Goal: Task Accomplishment & Management: Manage account settings

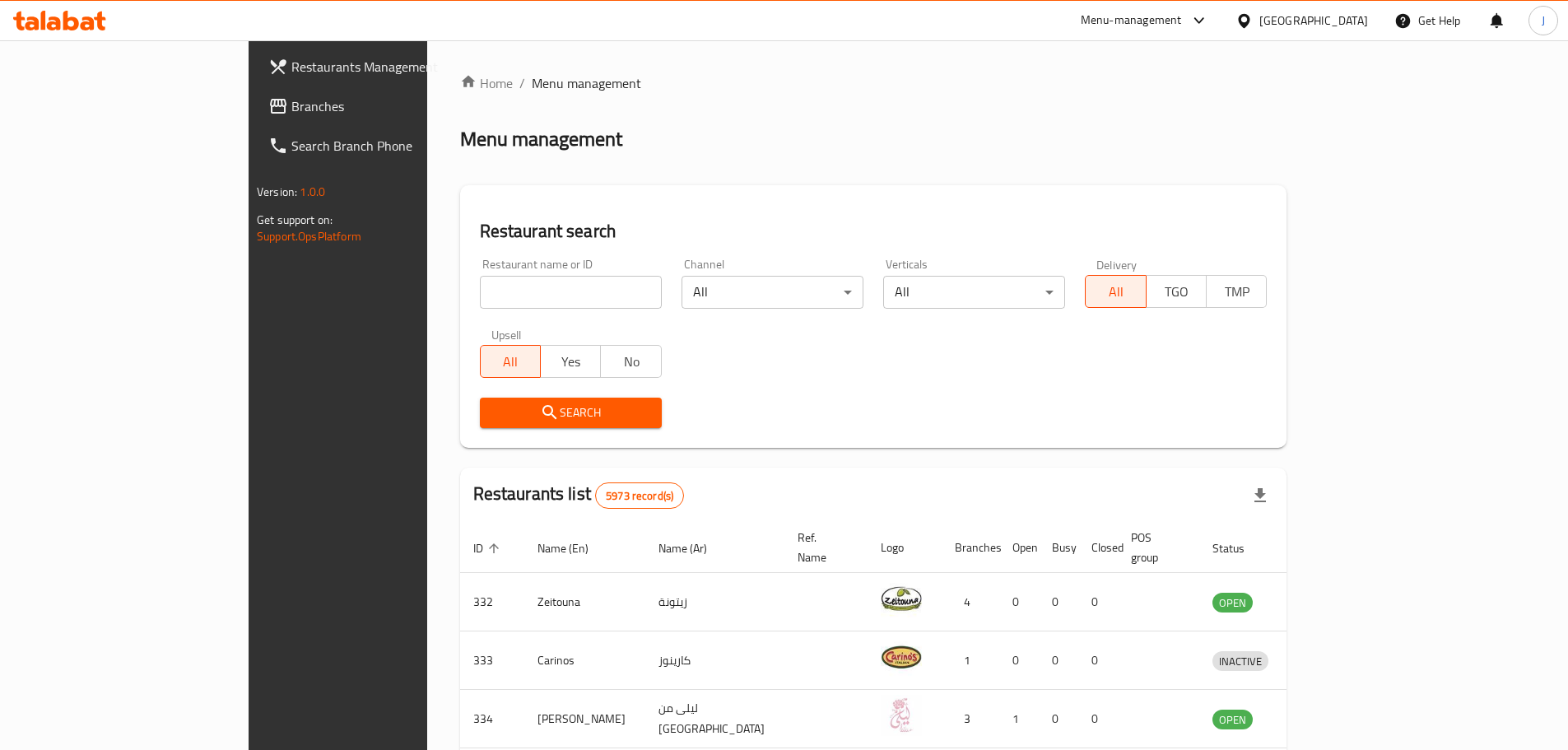
click at [480, 260] on div "Restaurant name or ID Restaurant name or ID" at bounding box center [571, 283] width 182 height 50
click at [480, 270] on div "Restaurant name or ID Restaurant name or ID" at bounding box center [571, 283] width 182 height 50
click at [480, 287] on input "search" at bounding box center [571, 292] width 182 height 33
type input "ambur [PERSON_NAME]"
click button "Search" at bounding box center [571, 412] width 182 height 31
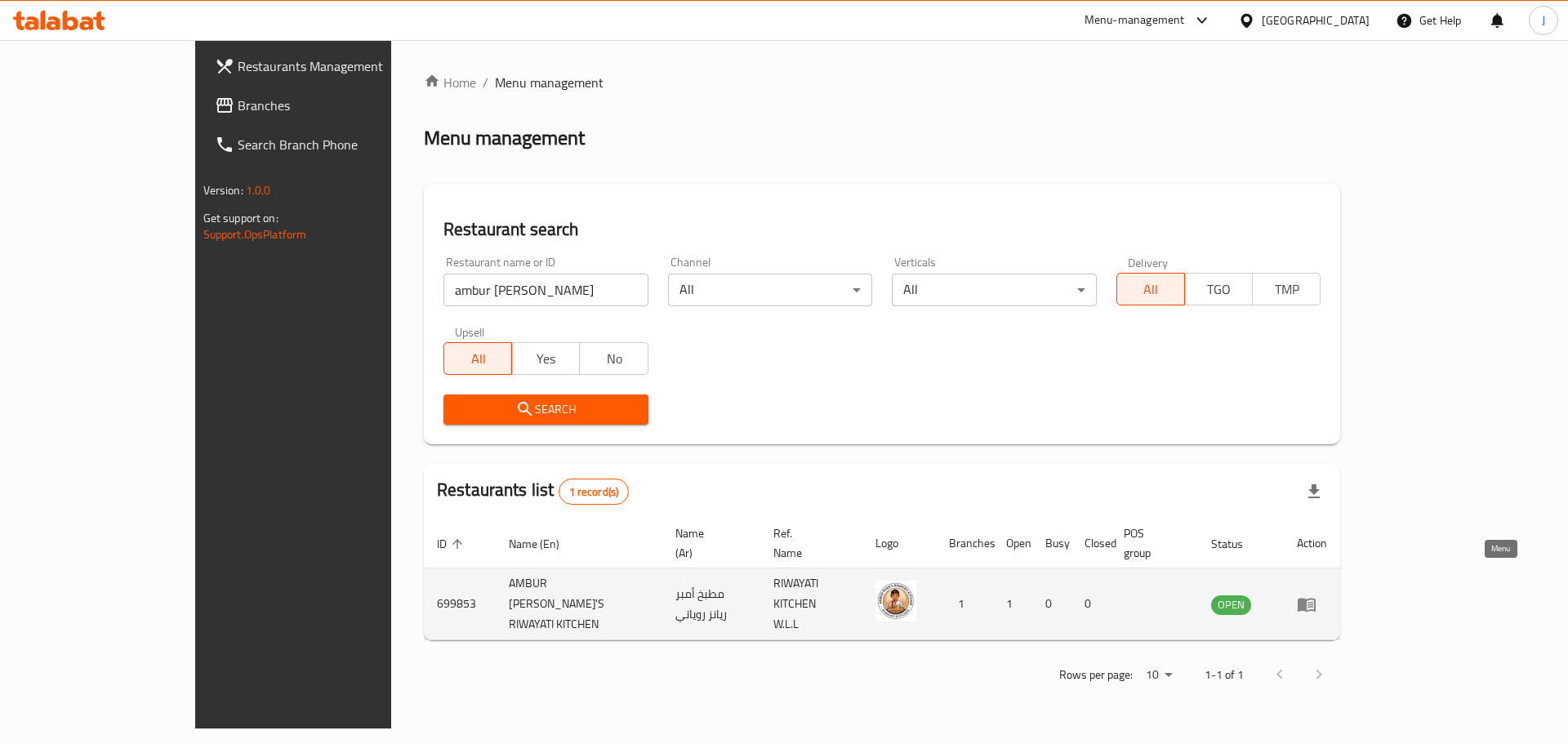
click at [1316, 595] on icon "enhanced table" at bounding box center [1306, 604] width 20 height 20
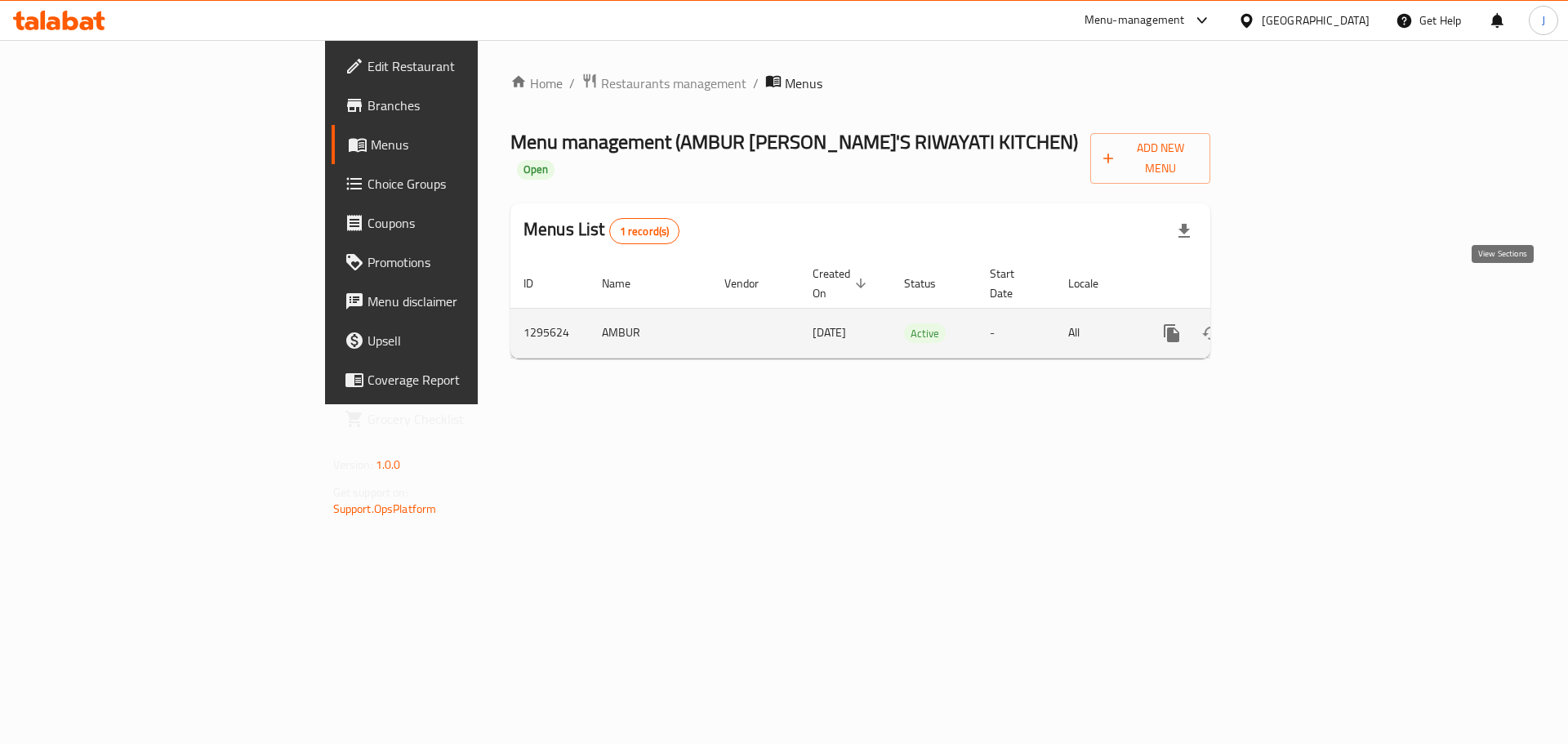
click at [1299, 323] on icon "enhanced table" at bounding box center [1289, 333] width 20 height 20
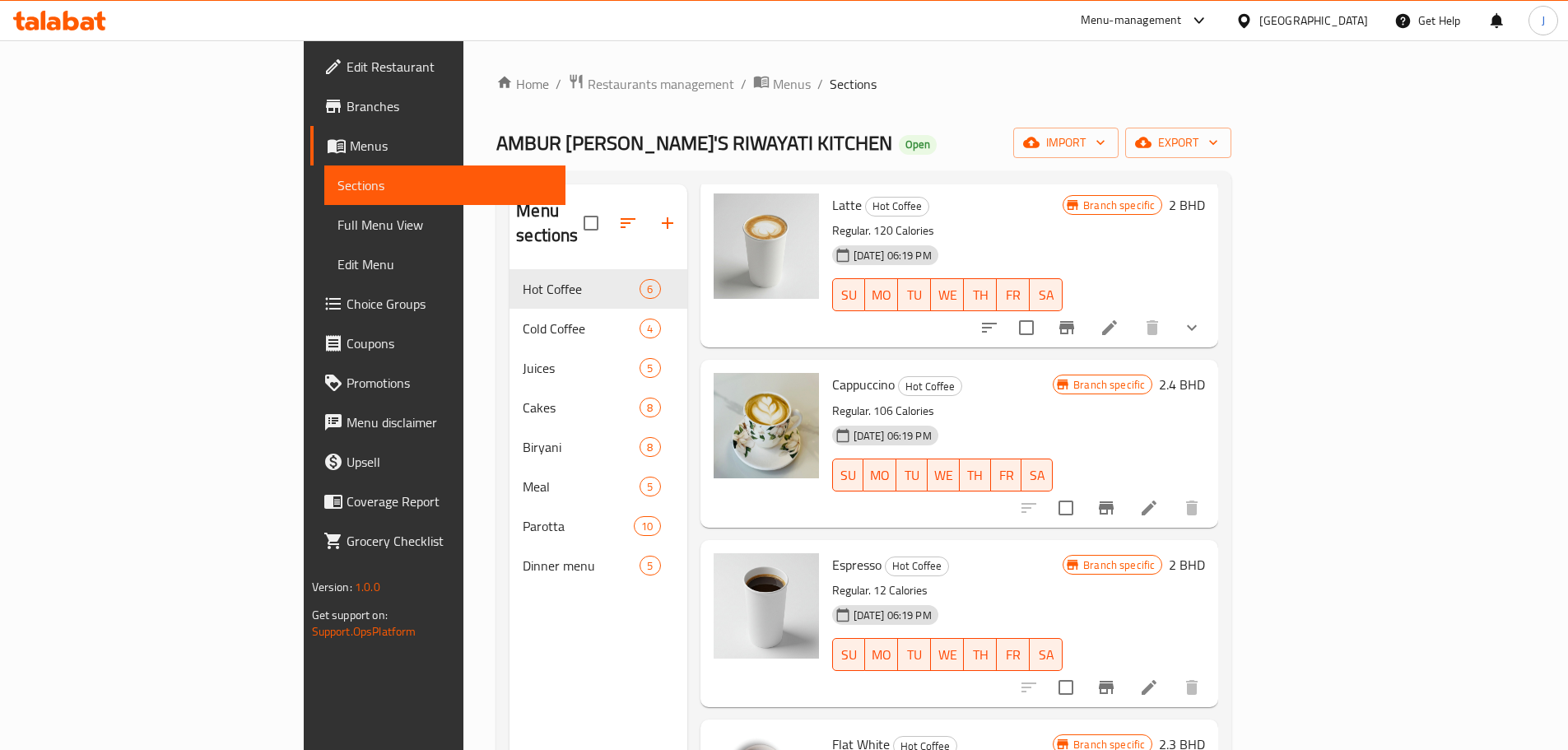
scroll to position [165, 0]
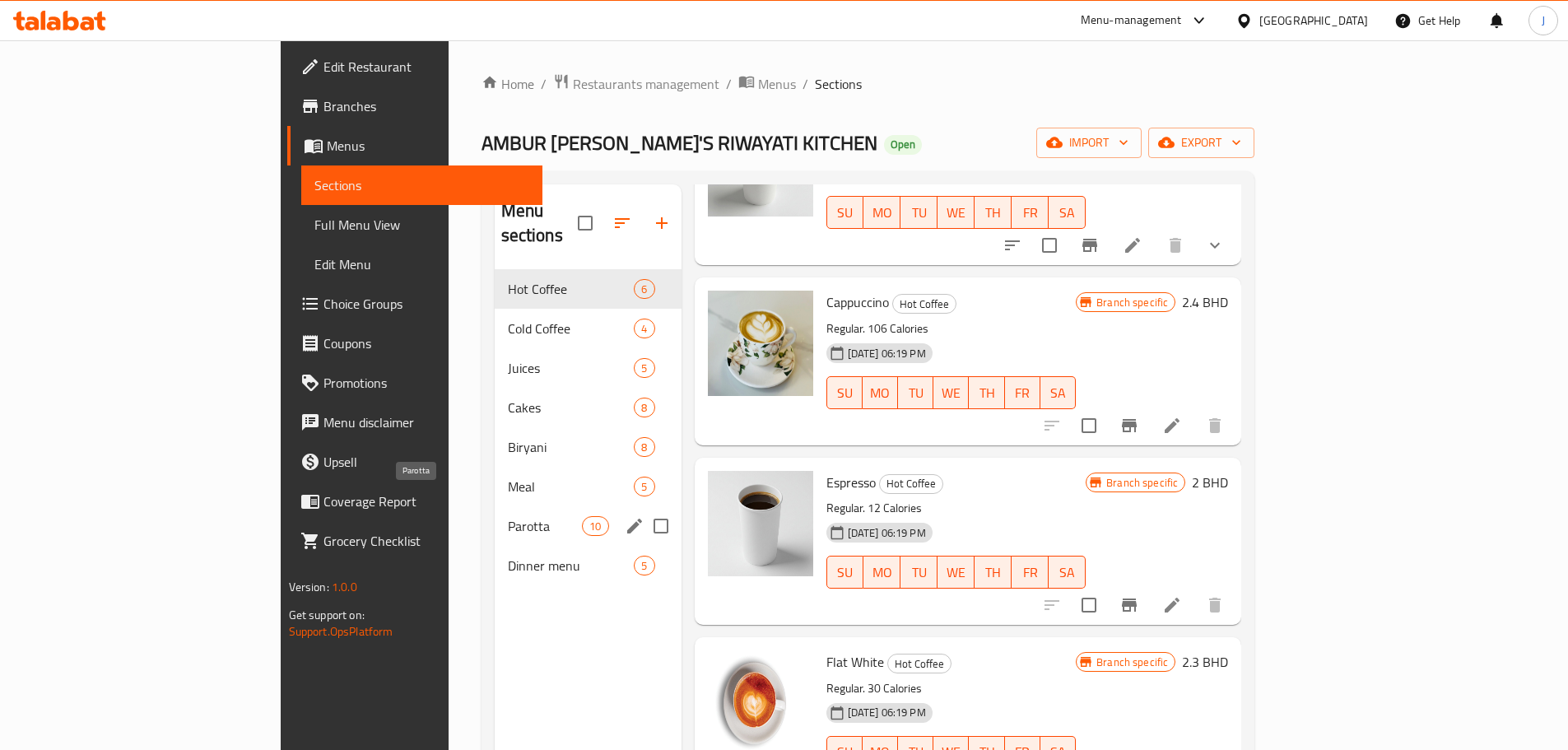
click at [507, 516] on span "Parotta" at bounding box center [545, 526] width 75 height 20
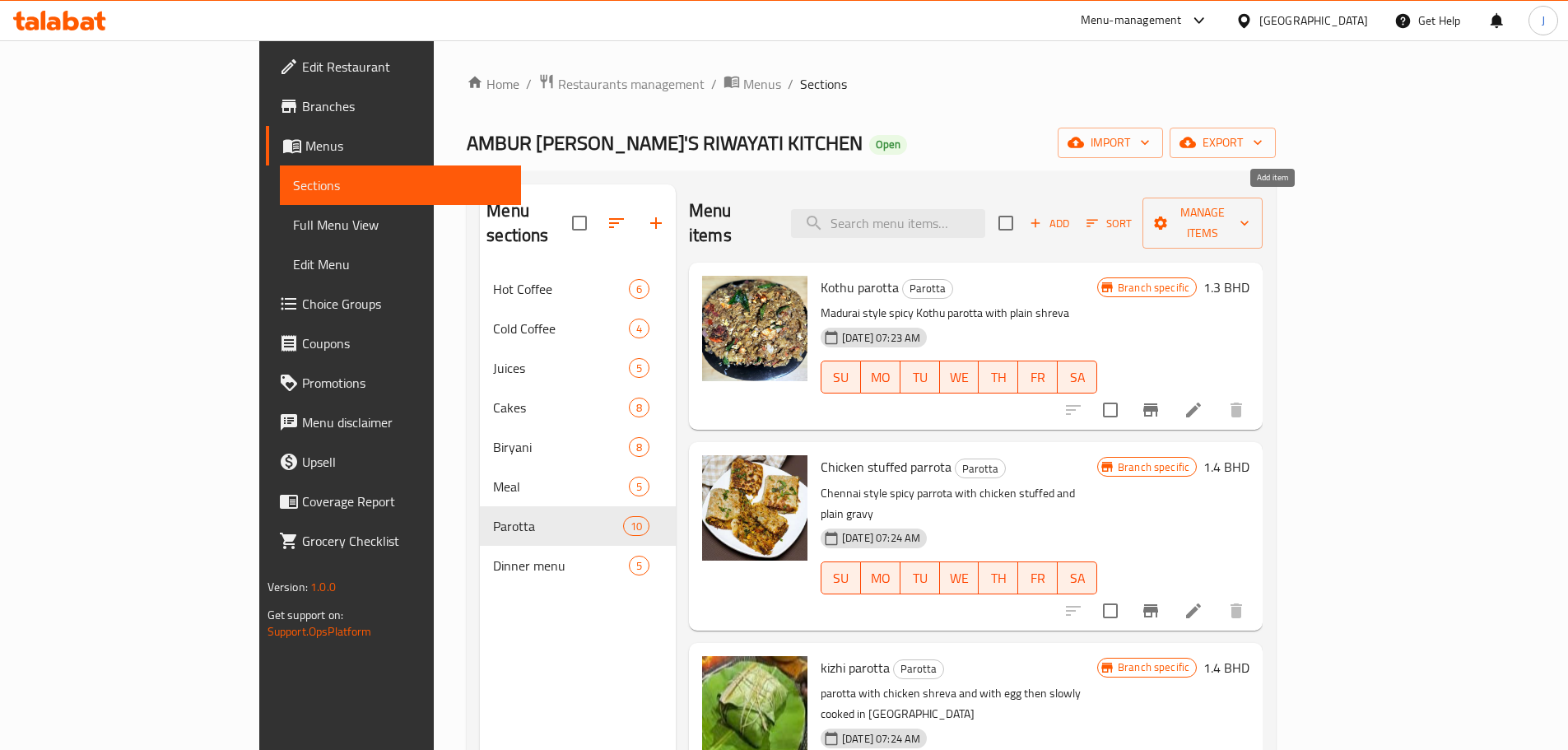
click at [1071, 214] on span "Add" at bounding box center [1049, 223] width 44 height 19
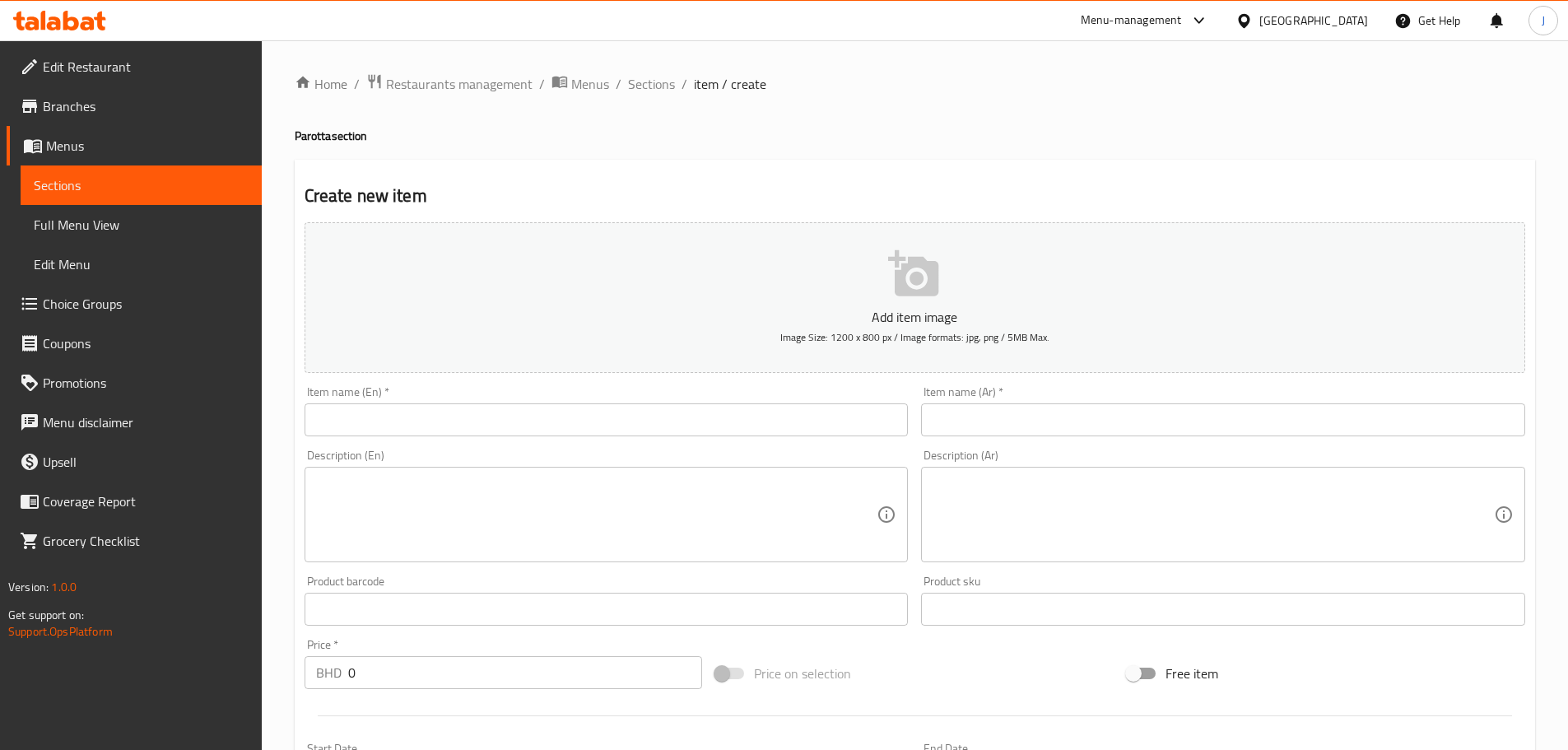
click at [563, 400] on div "Item name (En)   * Item name (En) *" at bounding box center [607, 410] width 604 height 50
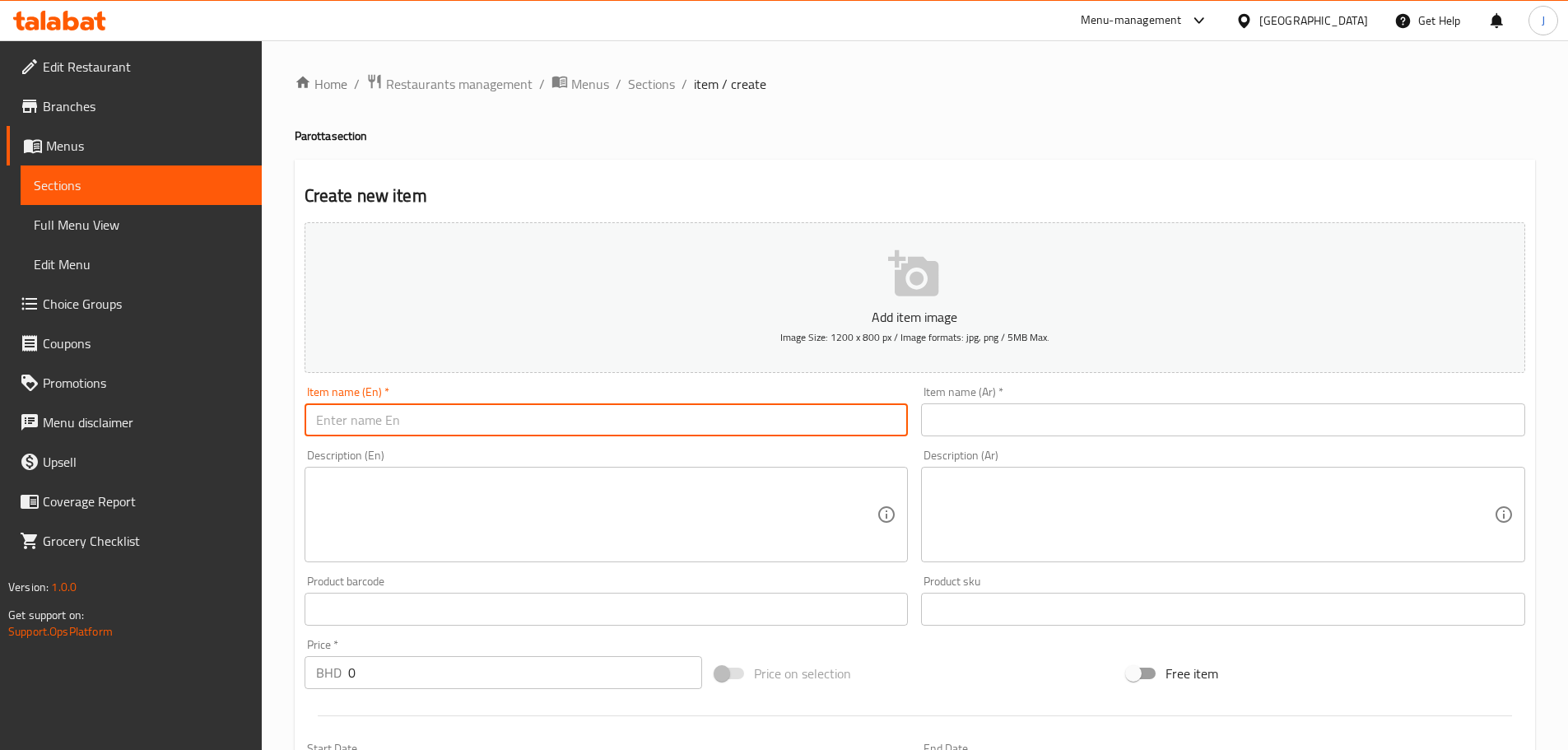
click at [556, 427] on input "text" at bounding box center [607, 419] width 604 height 33
paste input "Chicken MURTHAPA"
type input "Chicken MURTHAPA"
click at [948, 413] on input "text" at bounding box center [1223, 419] width 604 height 33
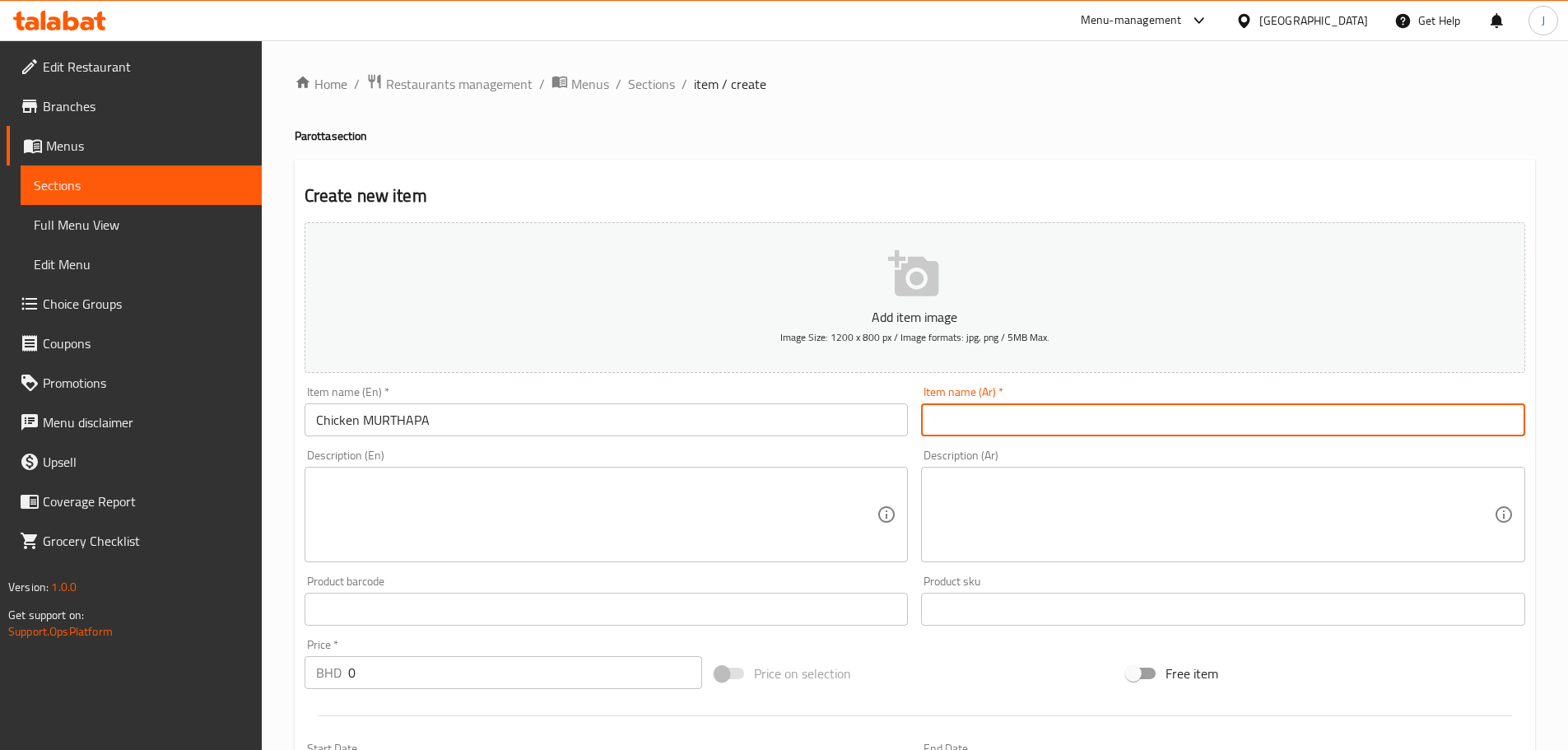
paste input "دجاج مورثابا"
type input "دجاج مورثابا"
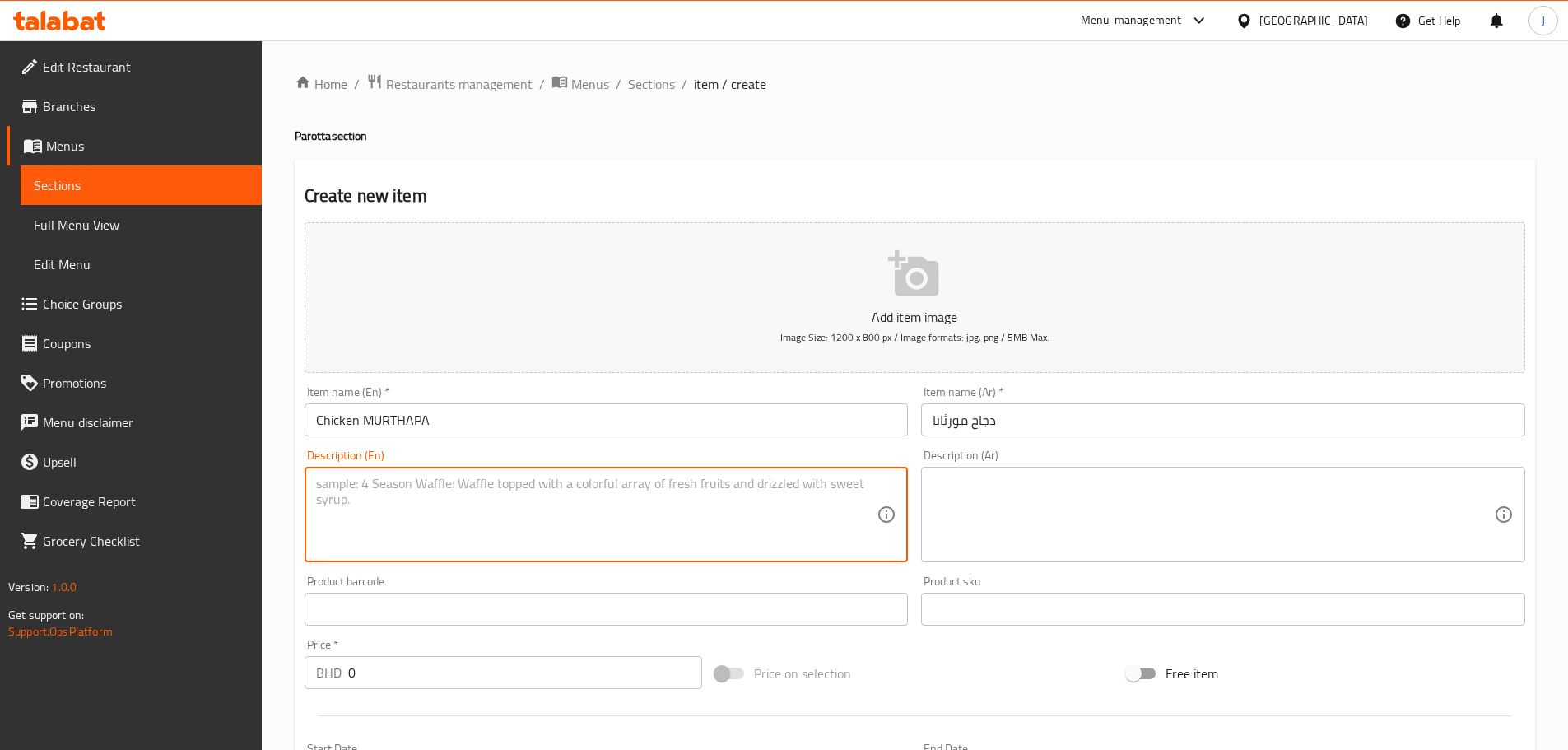
click at [454, 524] on textarea at bounding box center [597, 515] width 561 height 79
paste textarea "chicken MURTHAPA is stuffed with chicken cut pieces , vegetables and added 3 eg…"
type textarea "chicken MURTHAPA is stuffed with chicken cut pieces , vegetables and added 3 eg…"
click at [1054, 481] on textarea at bounding box center [1212, 515] width 561 height 79
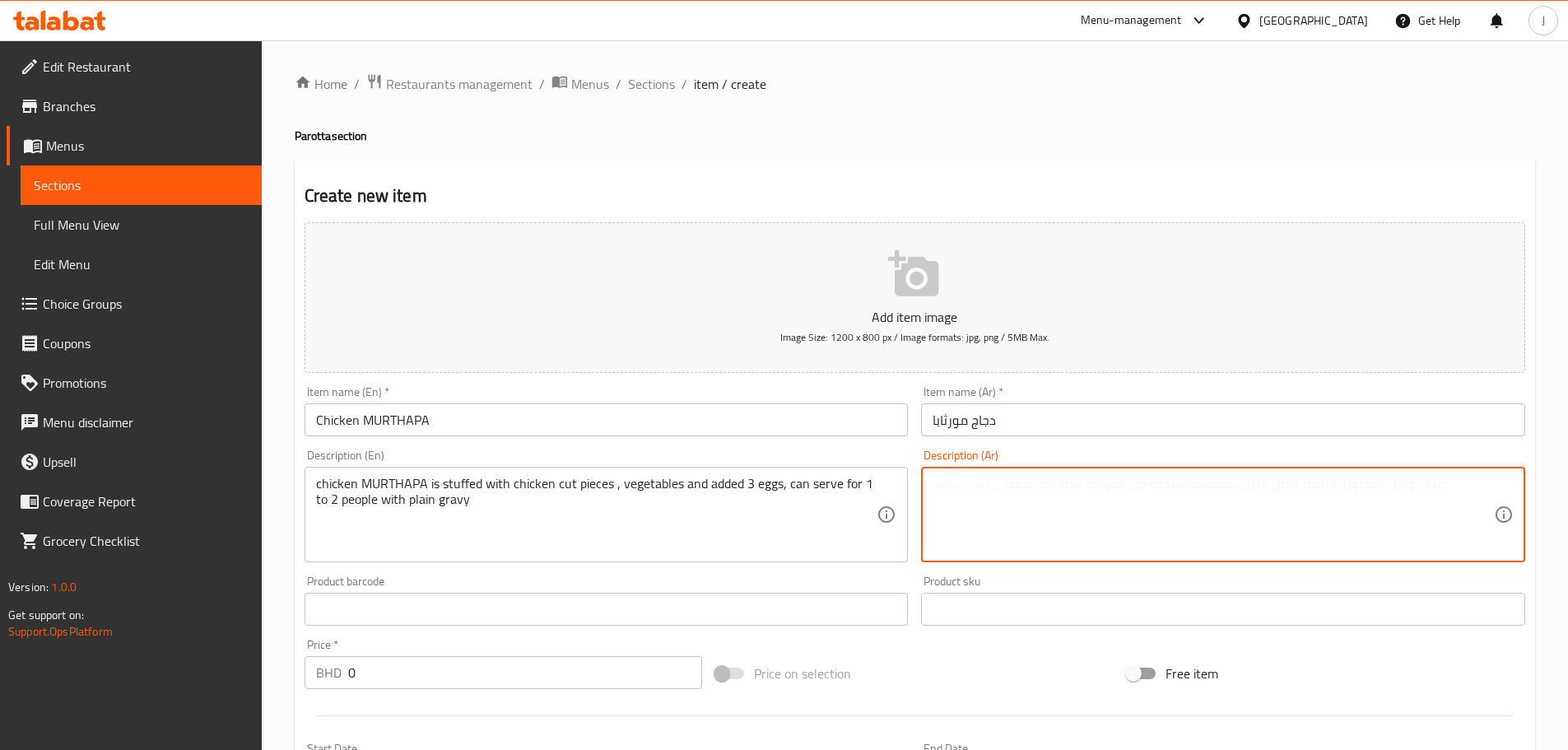
paste textarea "دجاج مورتابا محشو بقطع دجاج مقطعة وخضراوات ويضاف إليه 3 بيضات، ويمكن تقديمه لشخ…"
type textarea "دجاج مورتابا محشو بقطع دجاج مقطعة وخضراوات ويضاف إليه 3 بيضات، ويمكن تقديمه لشخ…"
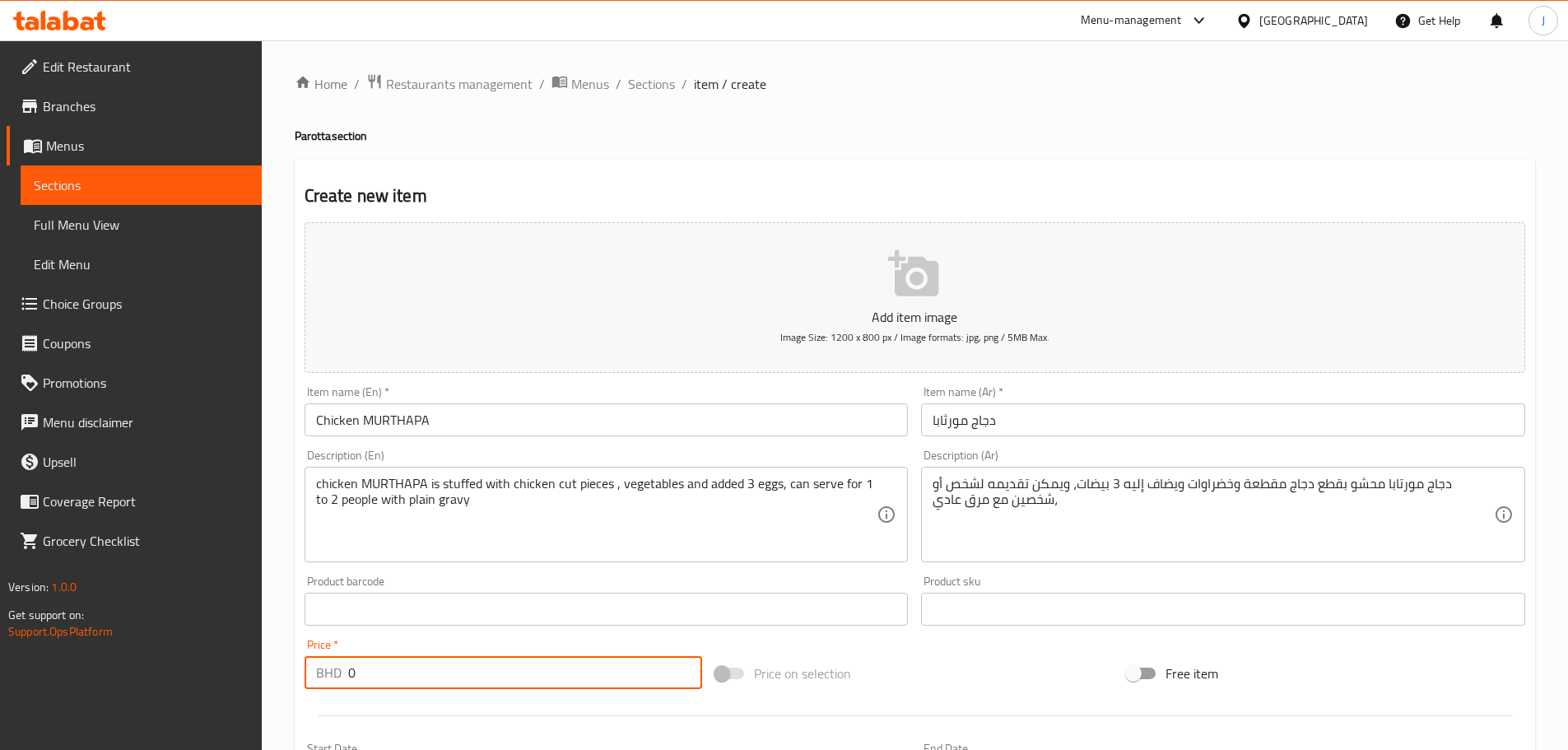
click at [470, 668] on input "0" at bounding box center [526, 672] width 355 height 33
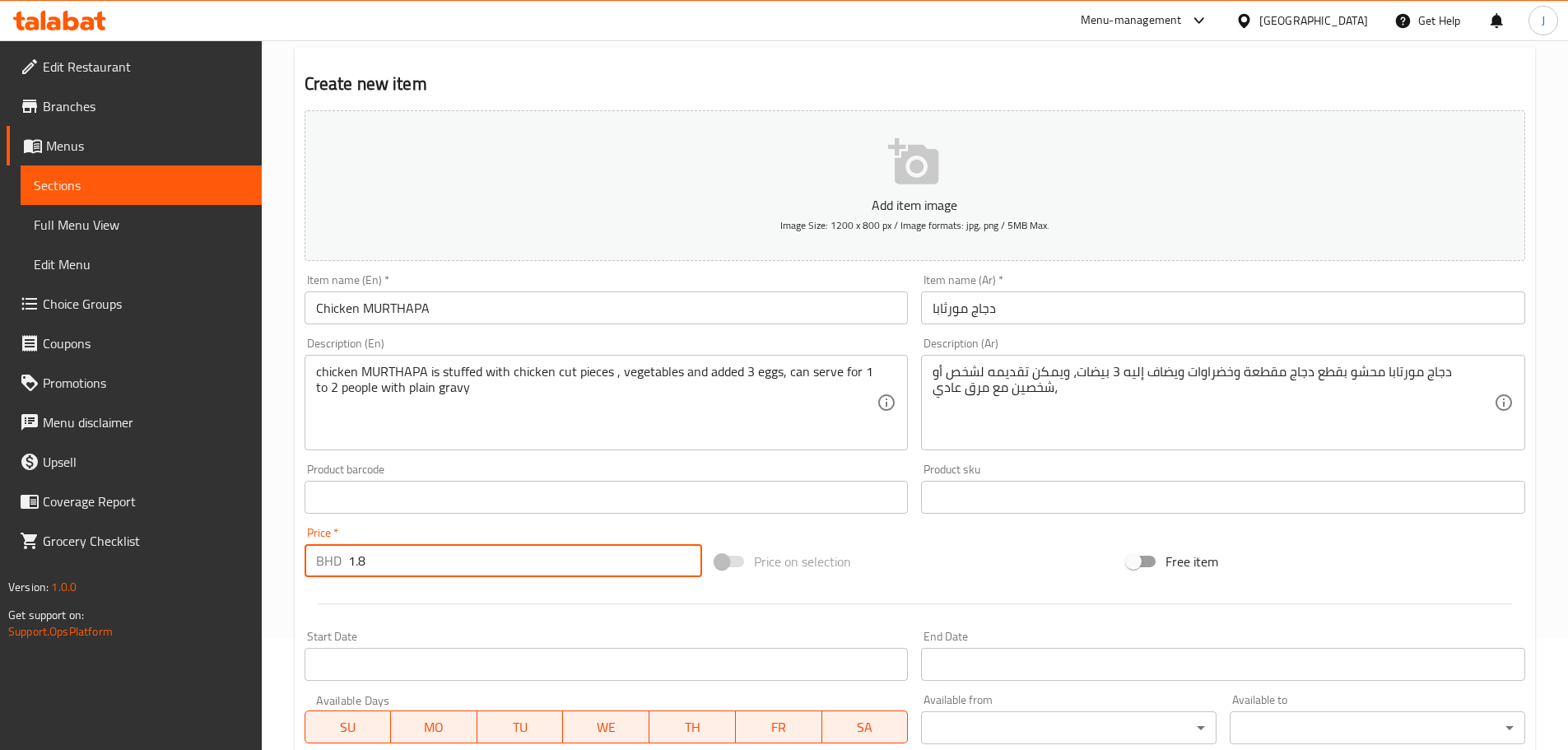
scroll to position [411, 0]
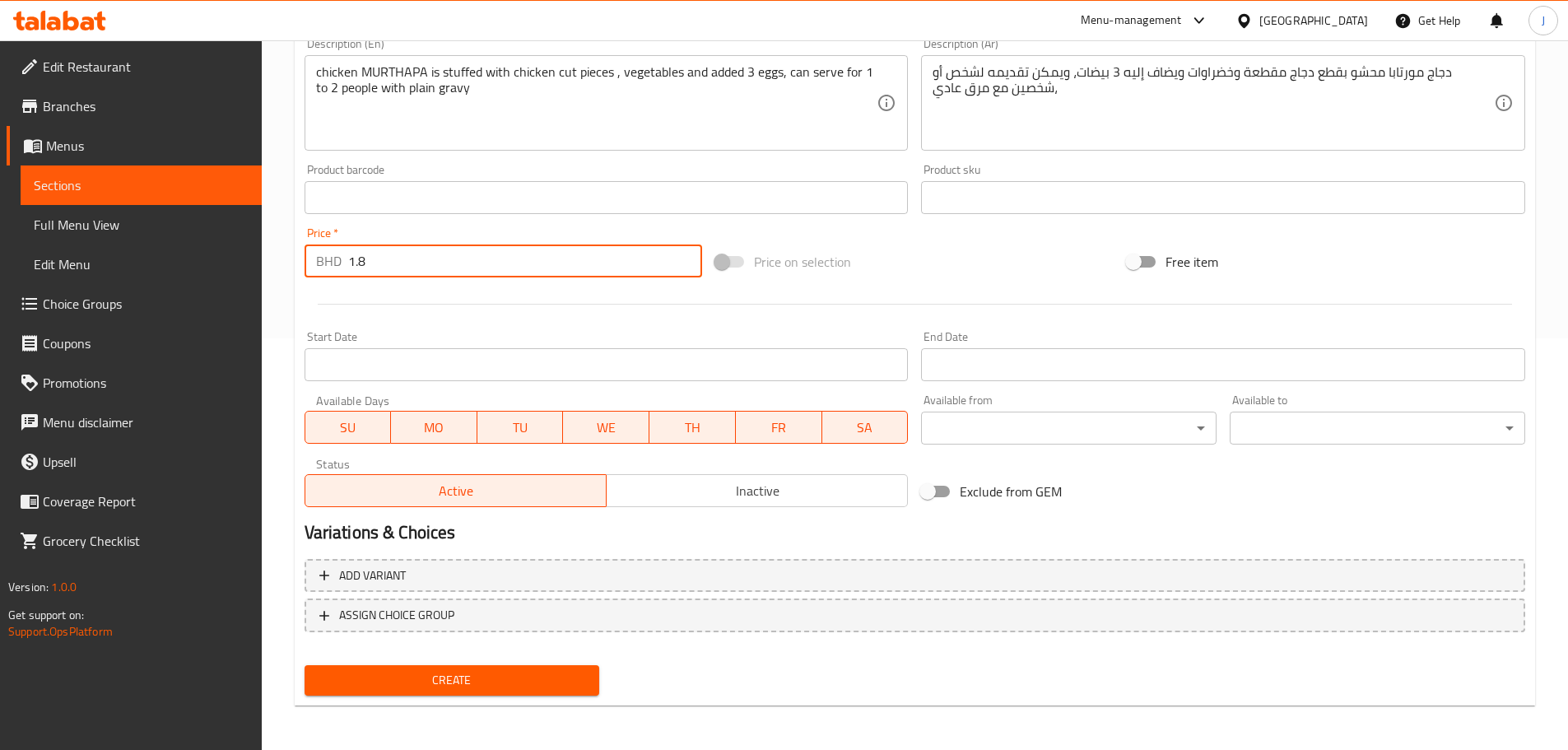
type input "1.8"
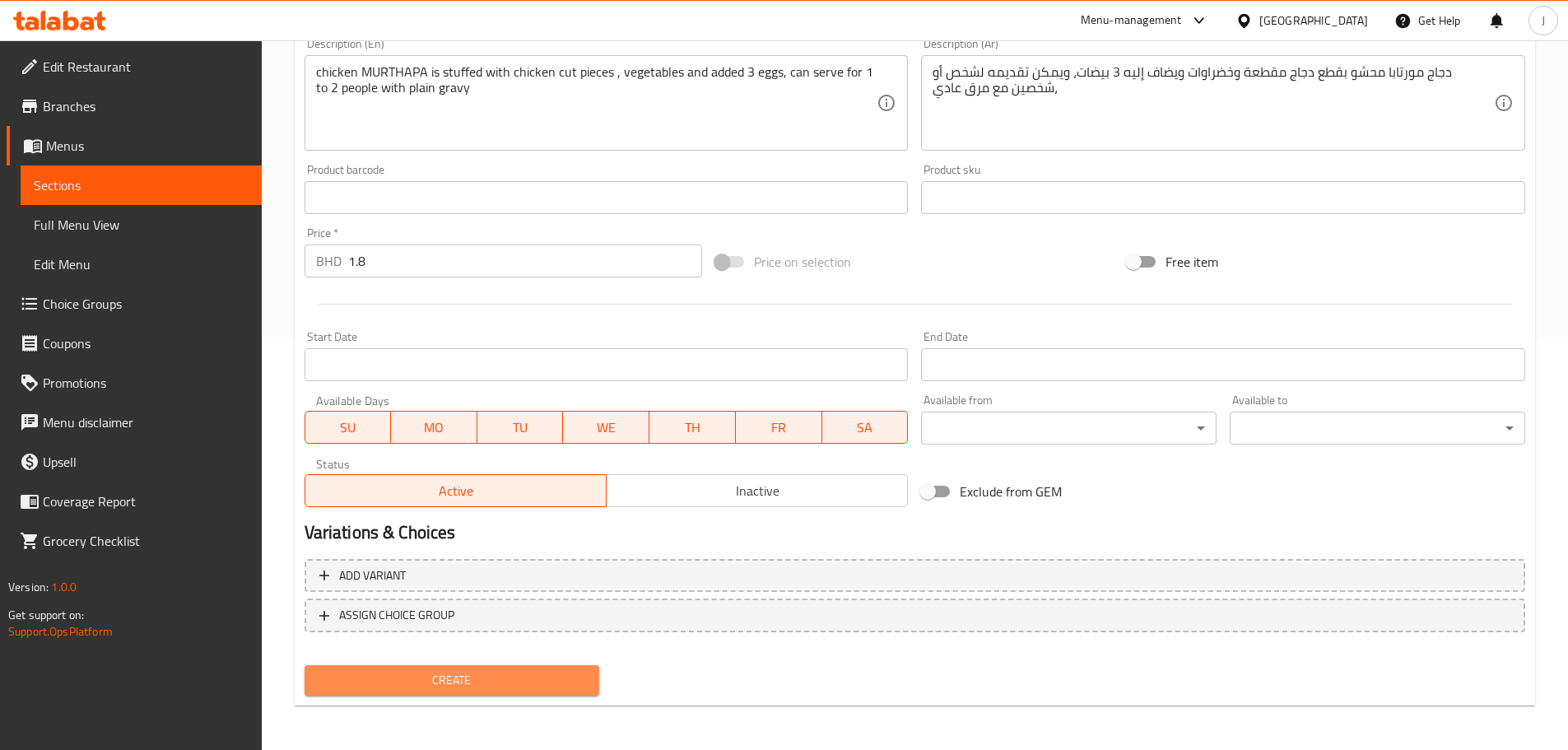
click at [494, 691] on span "Create" at bounding box center [452, 680] width 269 height 20
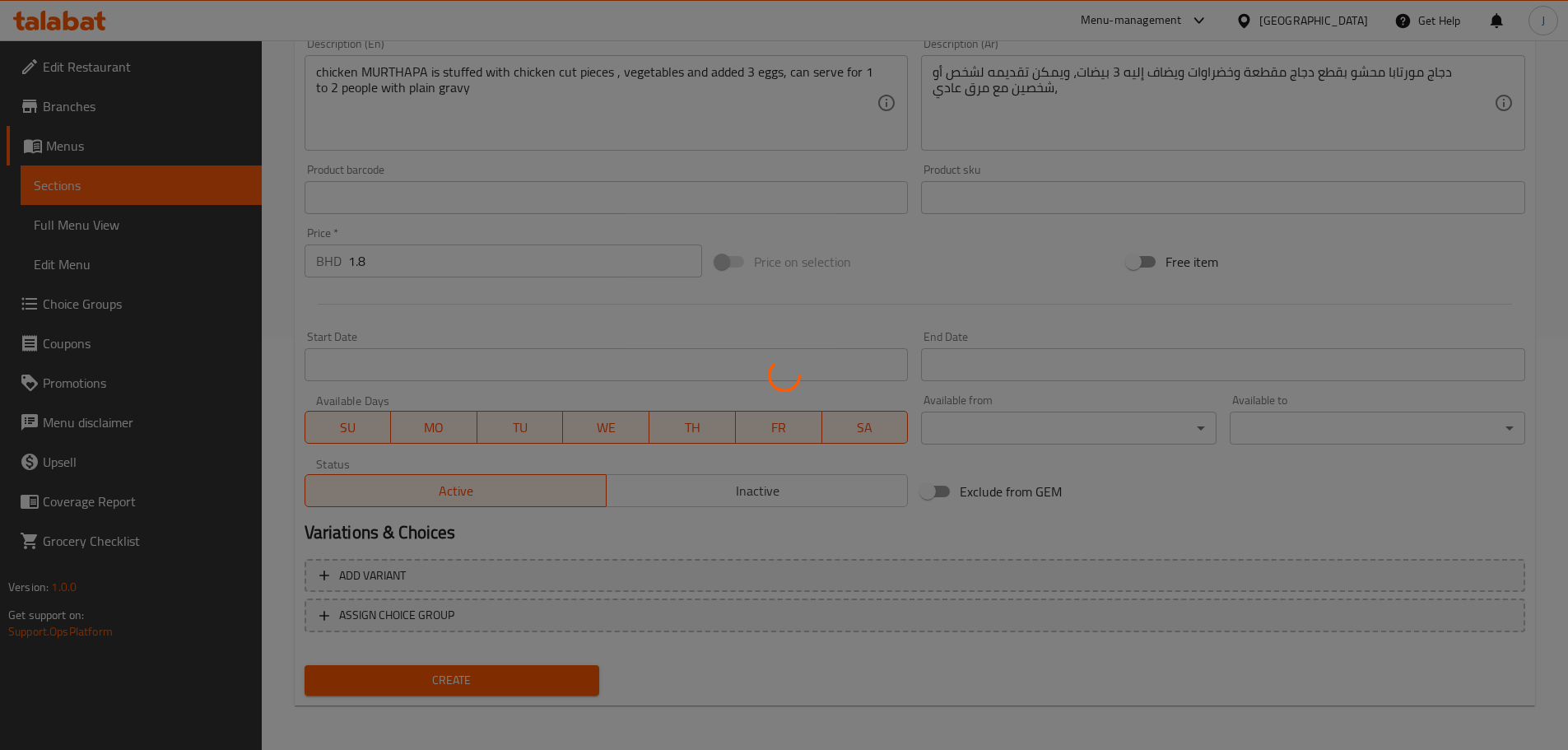
type input "0"
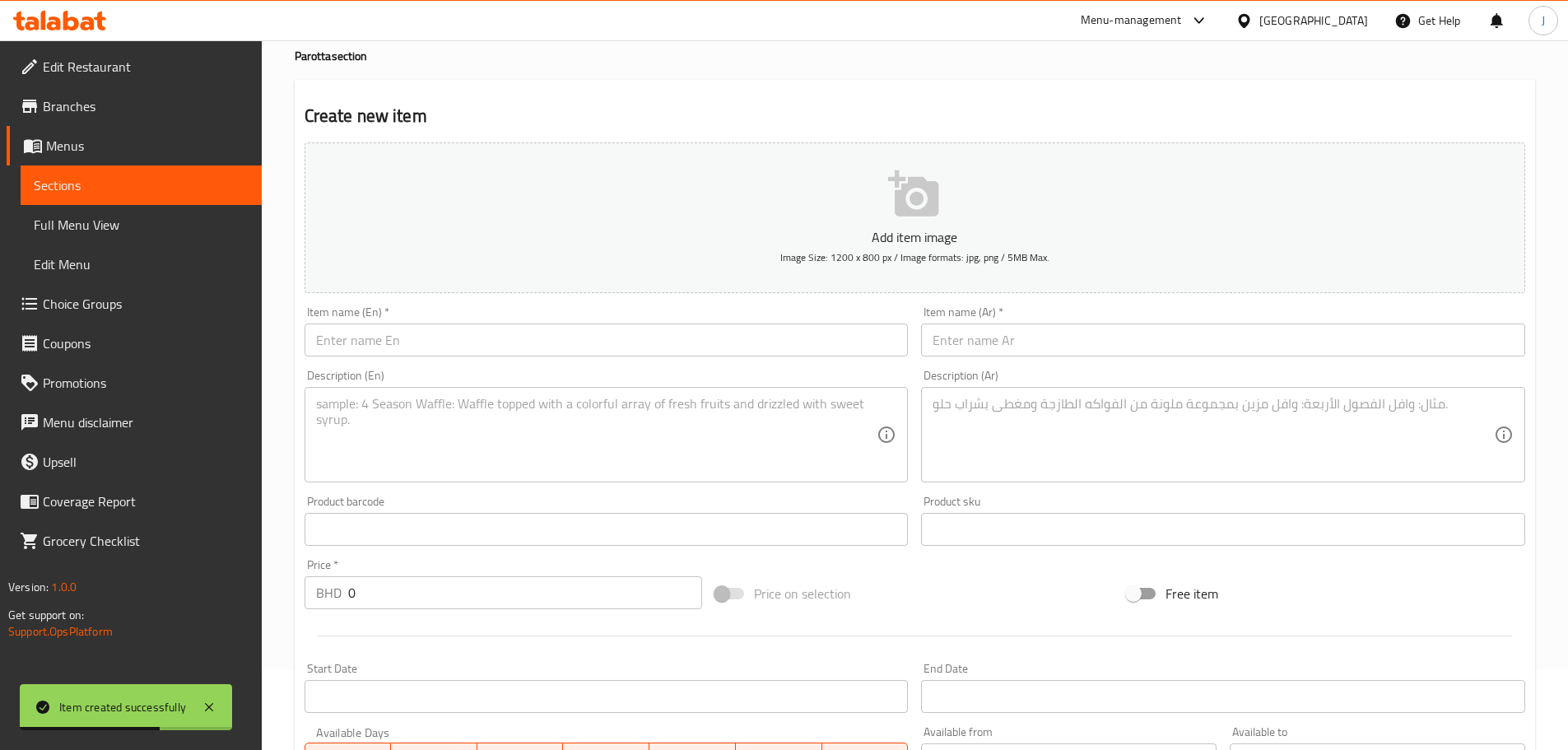
scroll to position [0, 0]
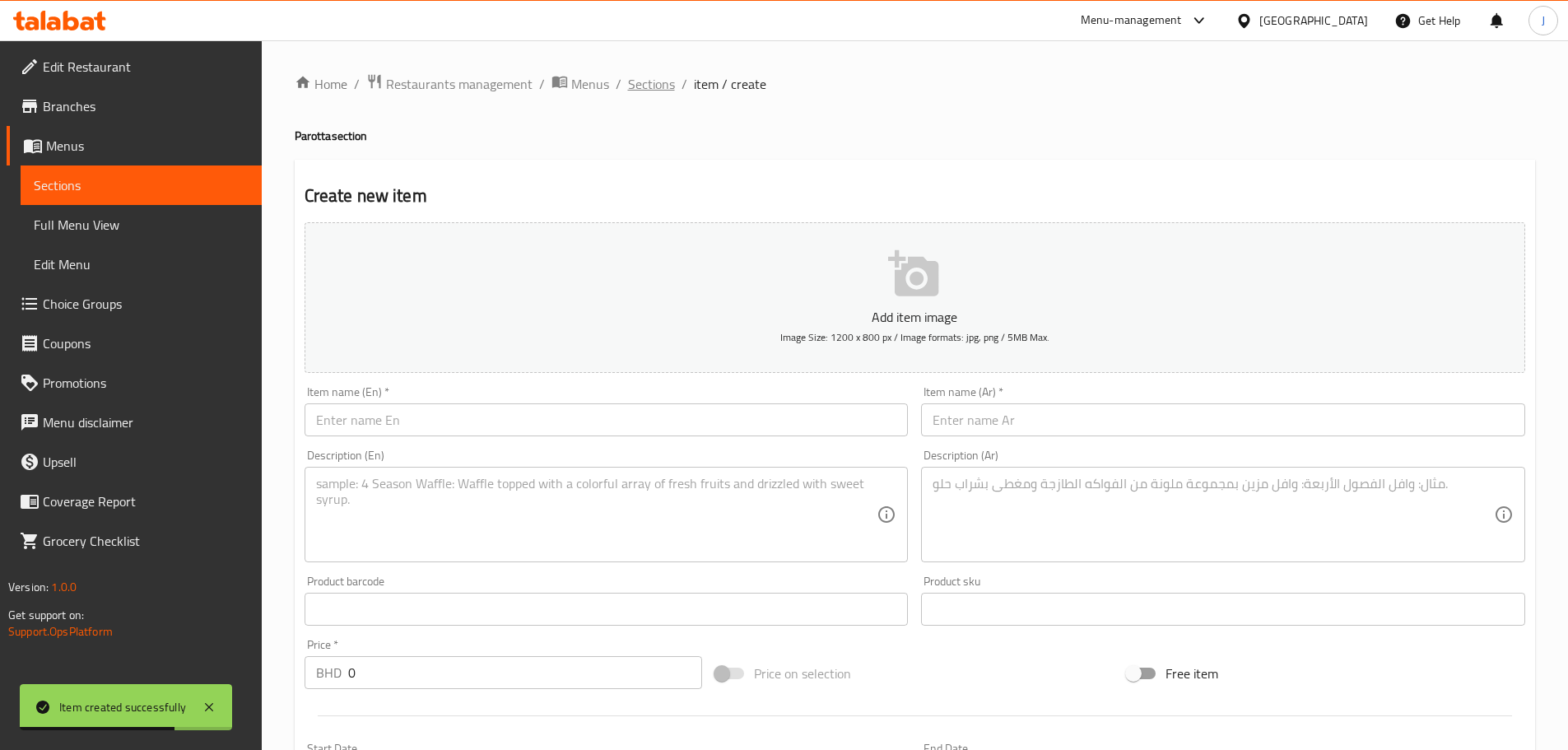
drag, startPoint x: 659, startPoint y: 68, endPoint x: 659, endPoint y: 78, distance: 10.0
click at [659, 76] on div "Home / Restaurants management / Menus / Sections / item / create Parotta sectio…" at bounding box center [915, 601] width 1306 height 1123
click at [659, 80] on span "Sections" at bounding box center [651, 83] width 47 height 20
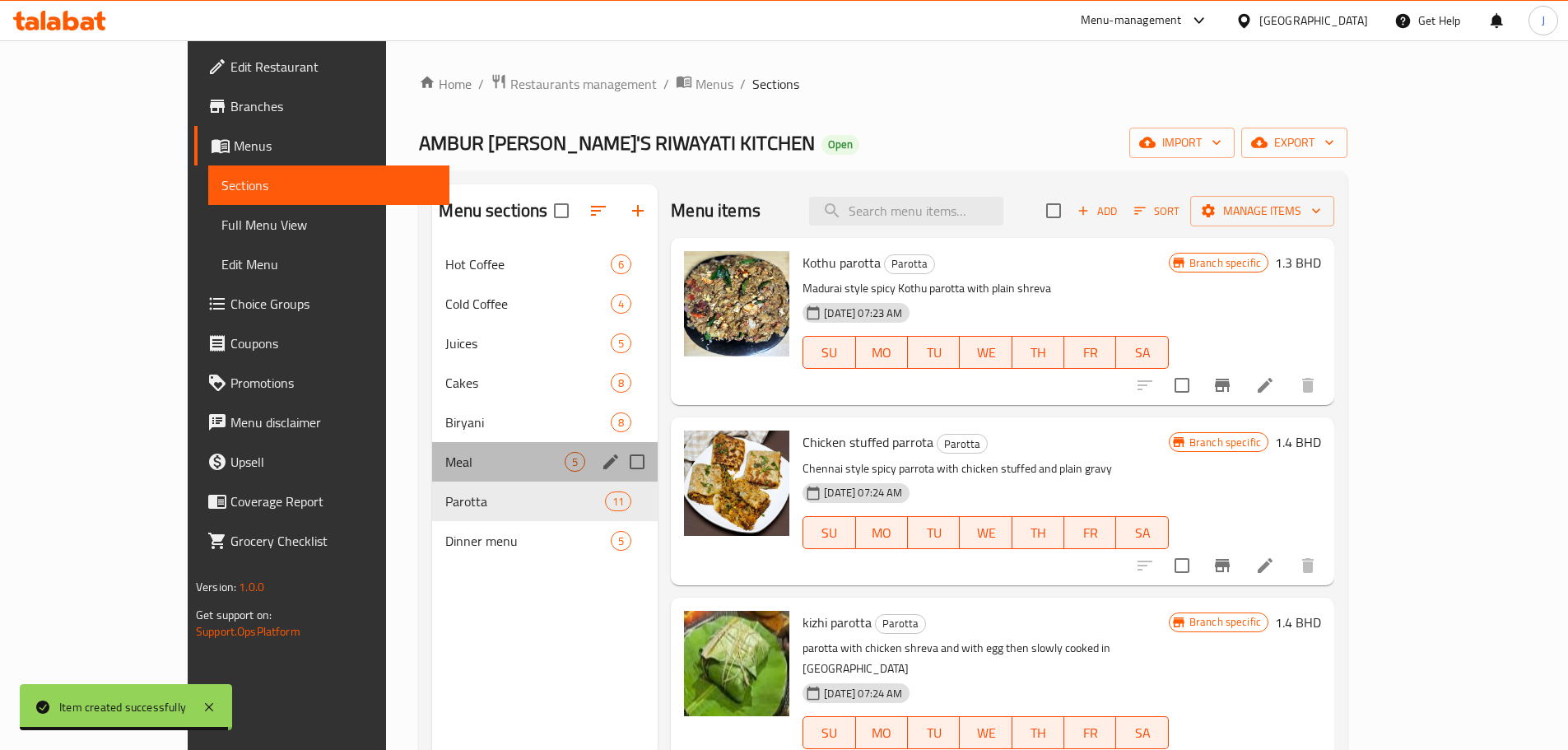
click at [433, 450] on div "Meal 5" at bounding box center [545, 461] width 225 height 39
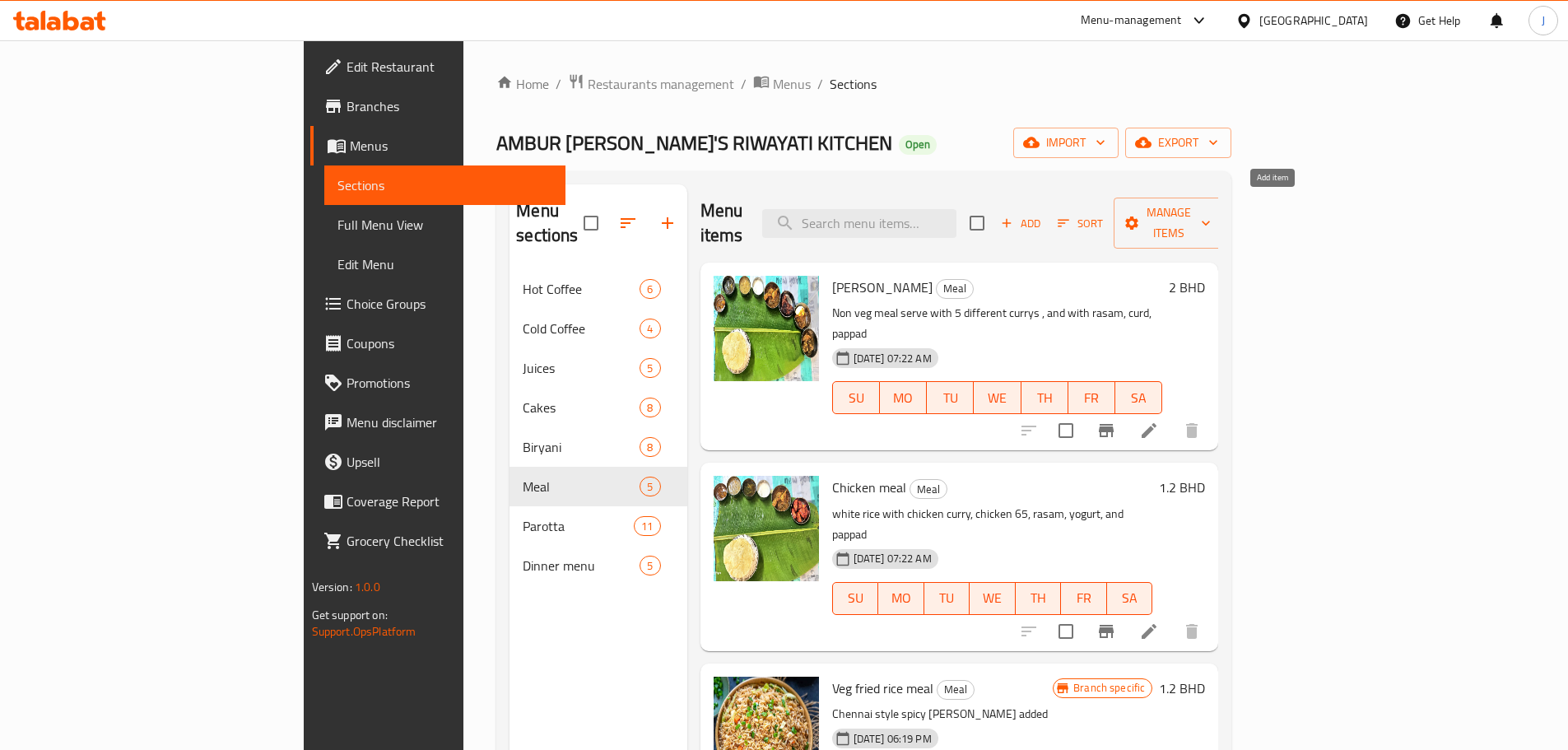
click at [1042, 217] on span "Add" at bounding box center [1020, 223] width 44 height 19
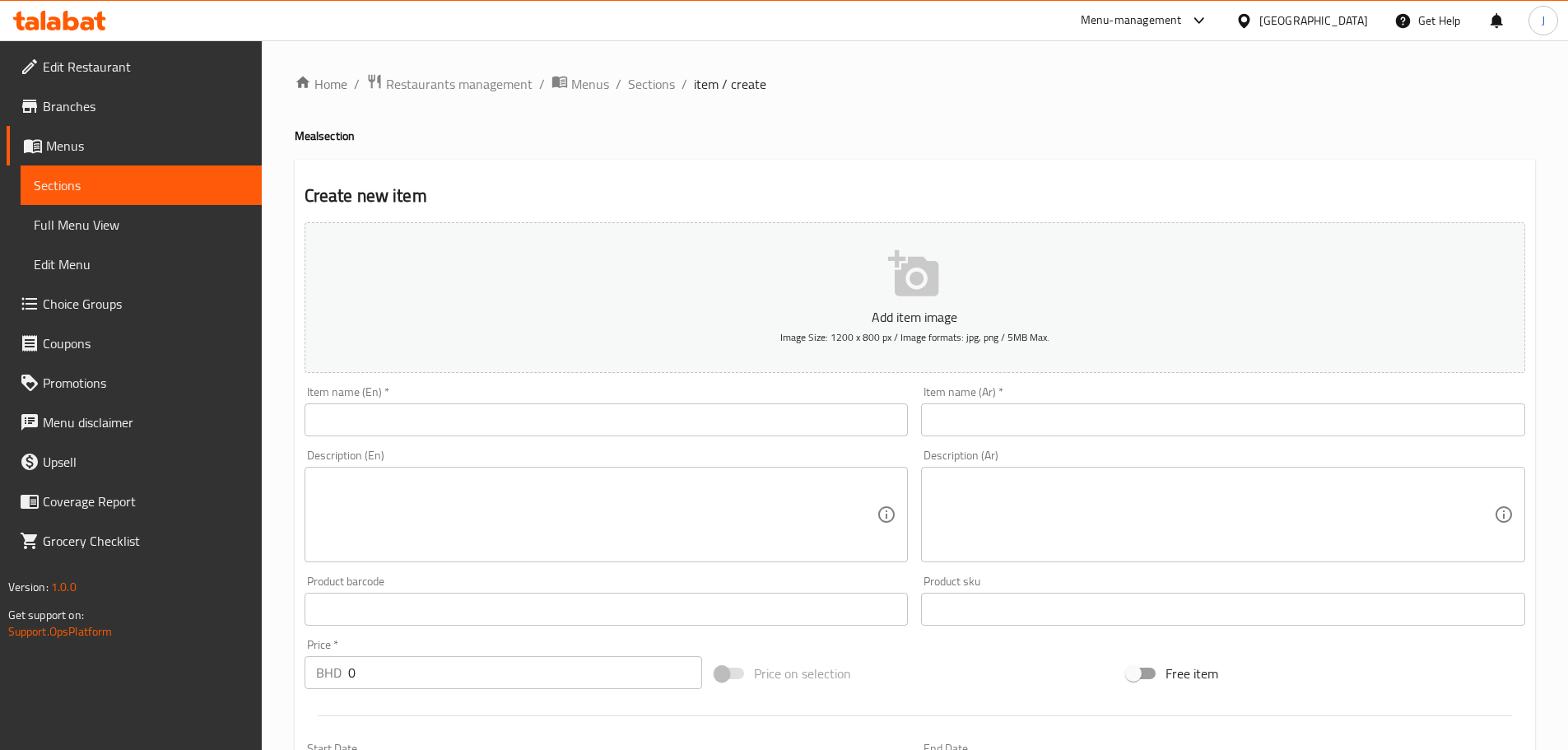
click at [536, 430] on input "text" at bounding box center [607, 419] width 604 height 33
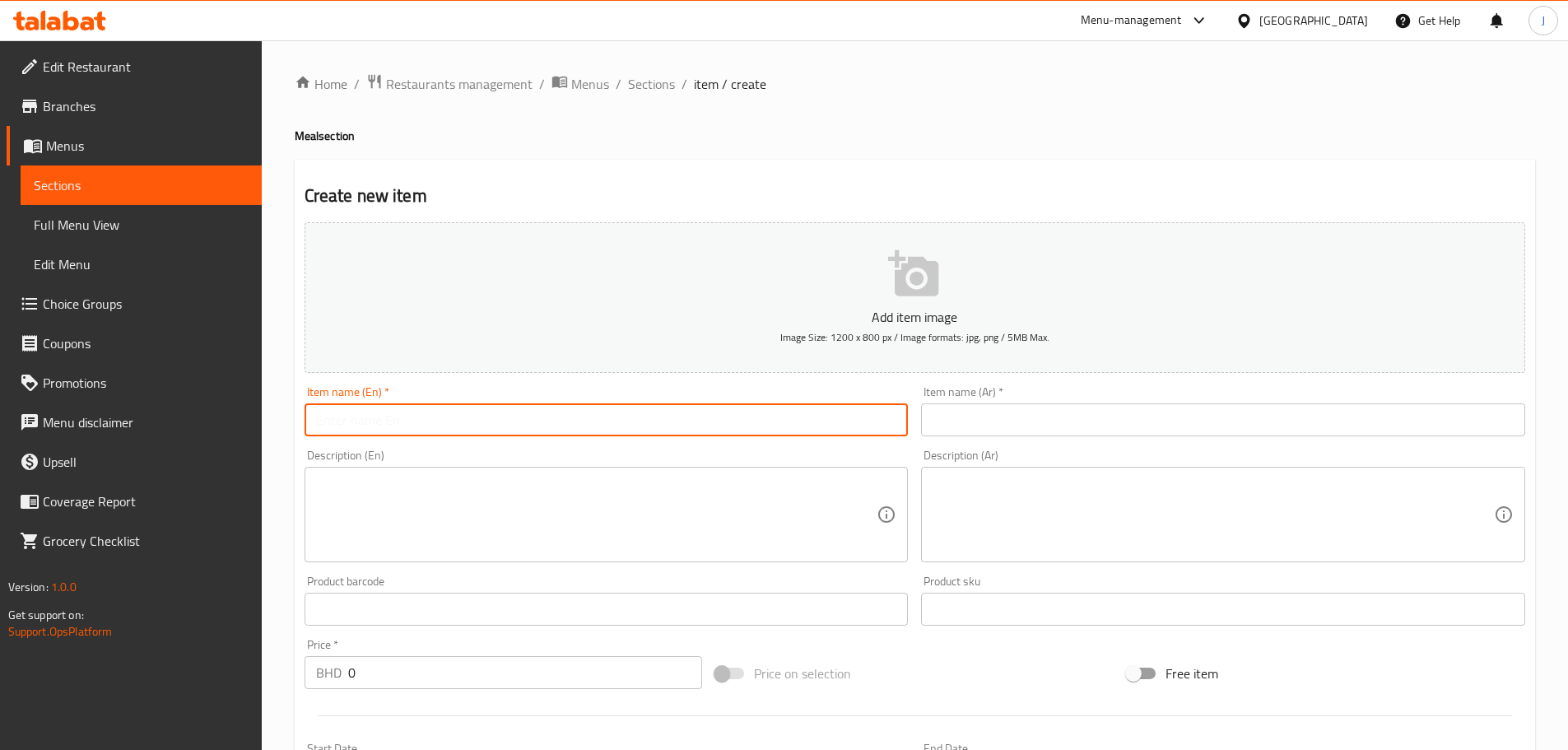
paste input "FISH MEAL"
click at [349, 424] on input "FISH MEAL" at bounding box center [607, 419] width 604 height 33
type input "FISH MEAL"
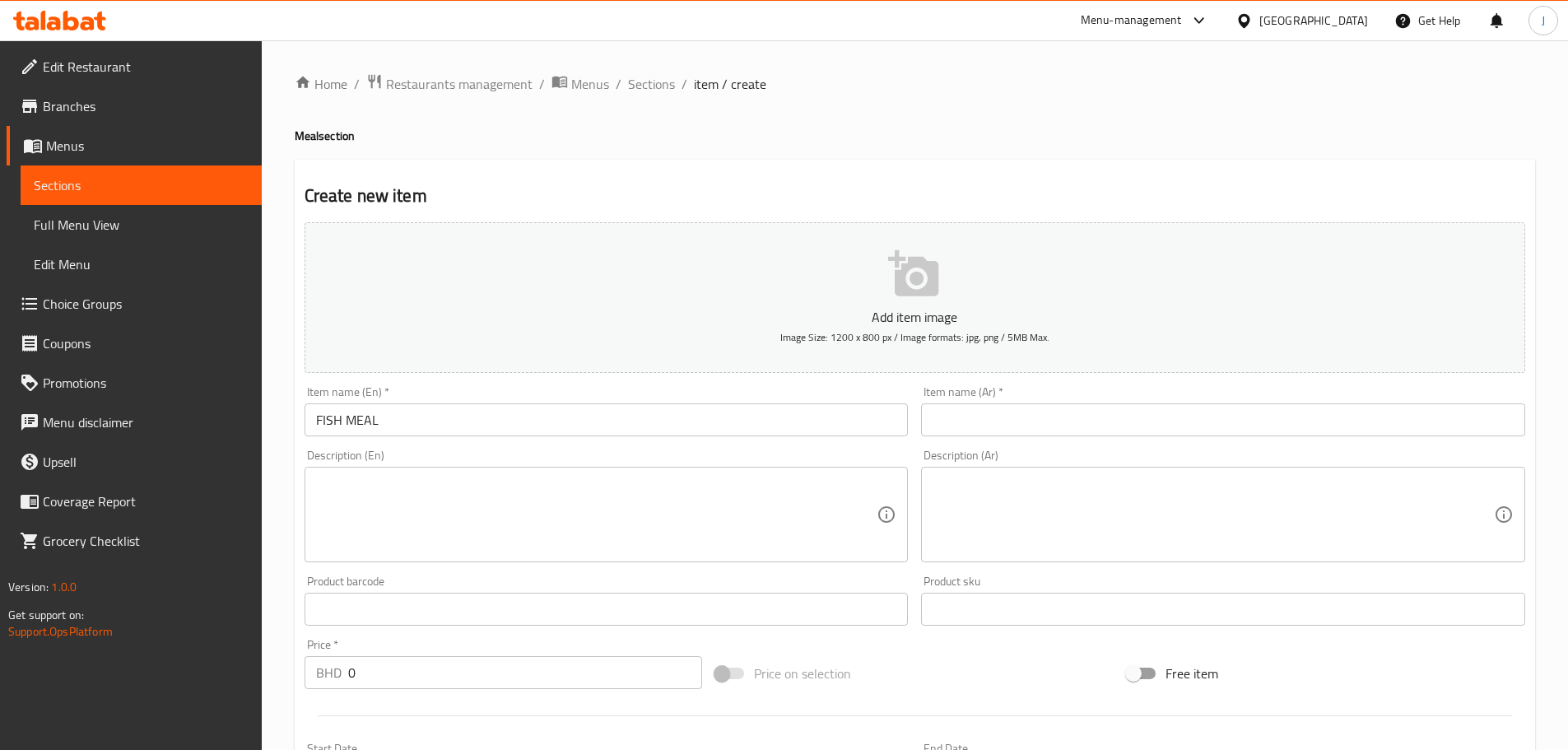
drag, startPoint x: 1038, startPoint y: 395, endPoint x: 1038, endPoint y: 409, distance: 14.0
click at [1038, 402] on div "Item name (Ar)   * Item name (Ar) *" at bounding box center [1223, 410] width 604 height 50
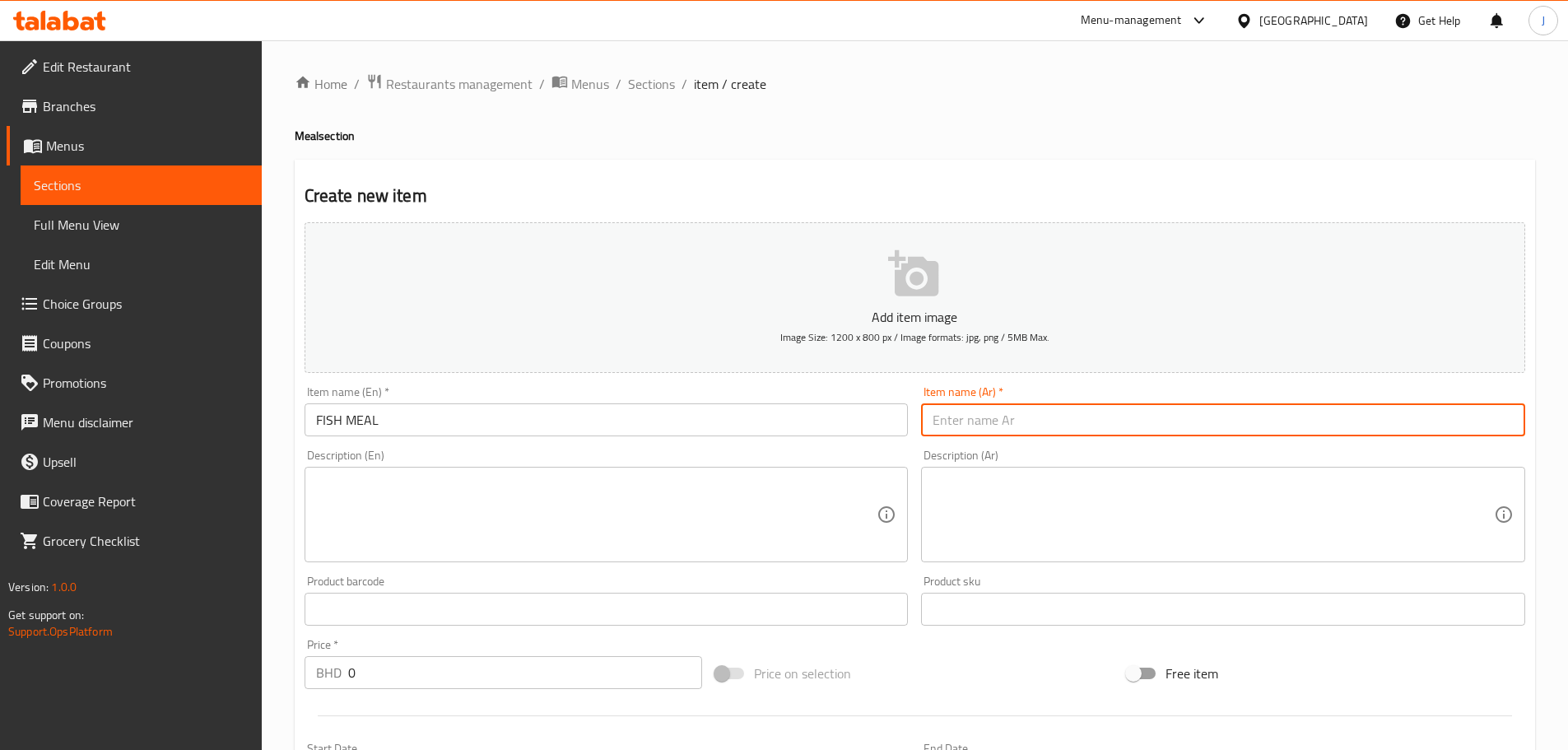
click at [1038, 409] on input "text" at bounding box center [1223, 419] width 604 height 33
paste input "وجبة السمك"
type input "وجبة السمك"
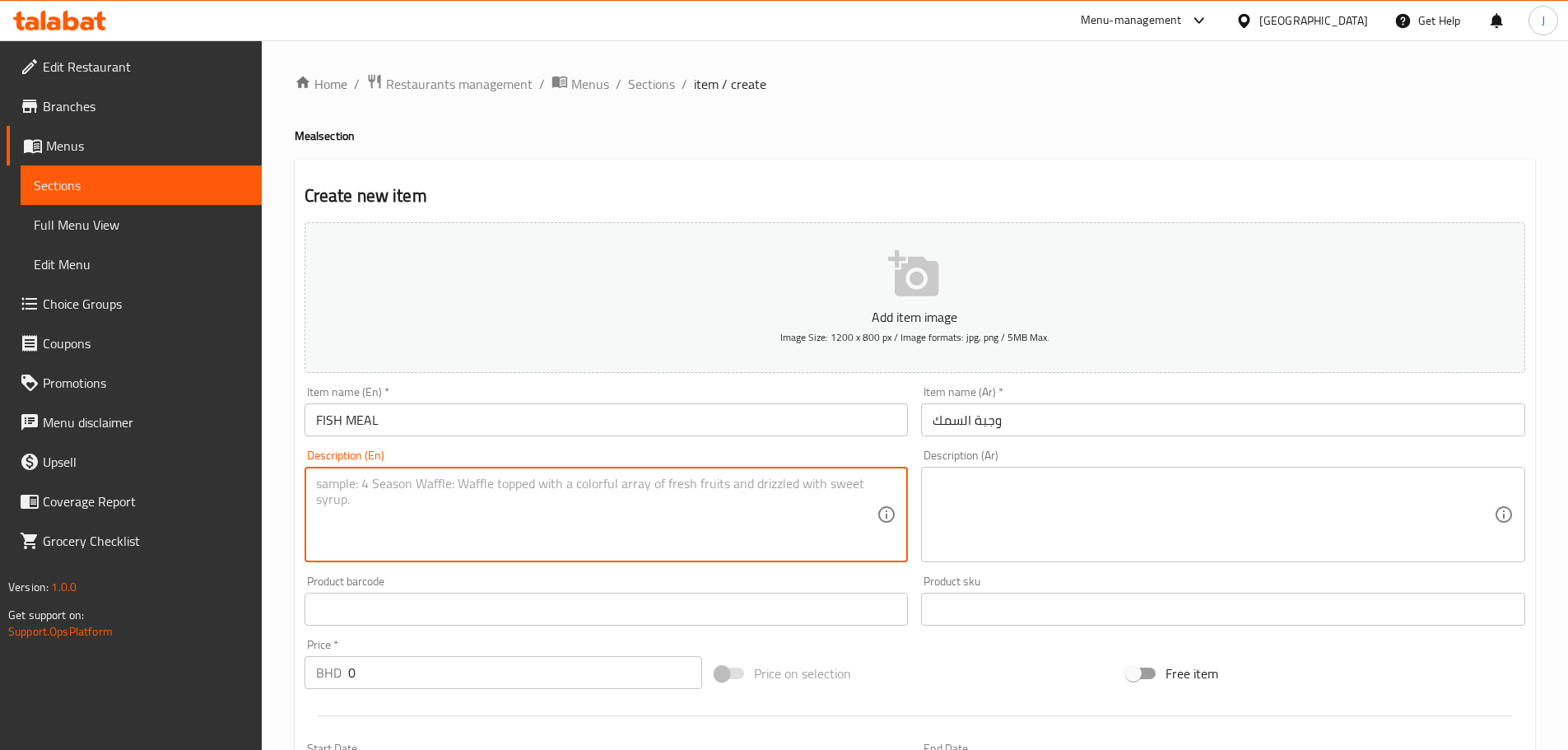
click at [424, 510] on textarea at bounding box center [597, 515] width 561 height 79
paste textarea "Fish meal serve with rice, spicy fish gravy , fish fry, rasam, curd, pappad, an…"
type textarea "Fish meal serve with rice, spicy fish gravy , fish fry, rasam, curd, pappad, an…"
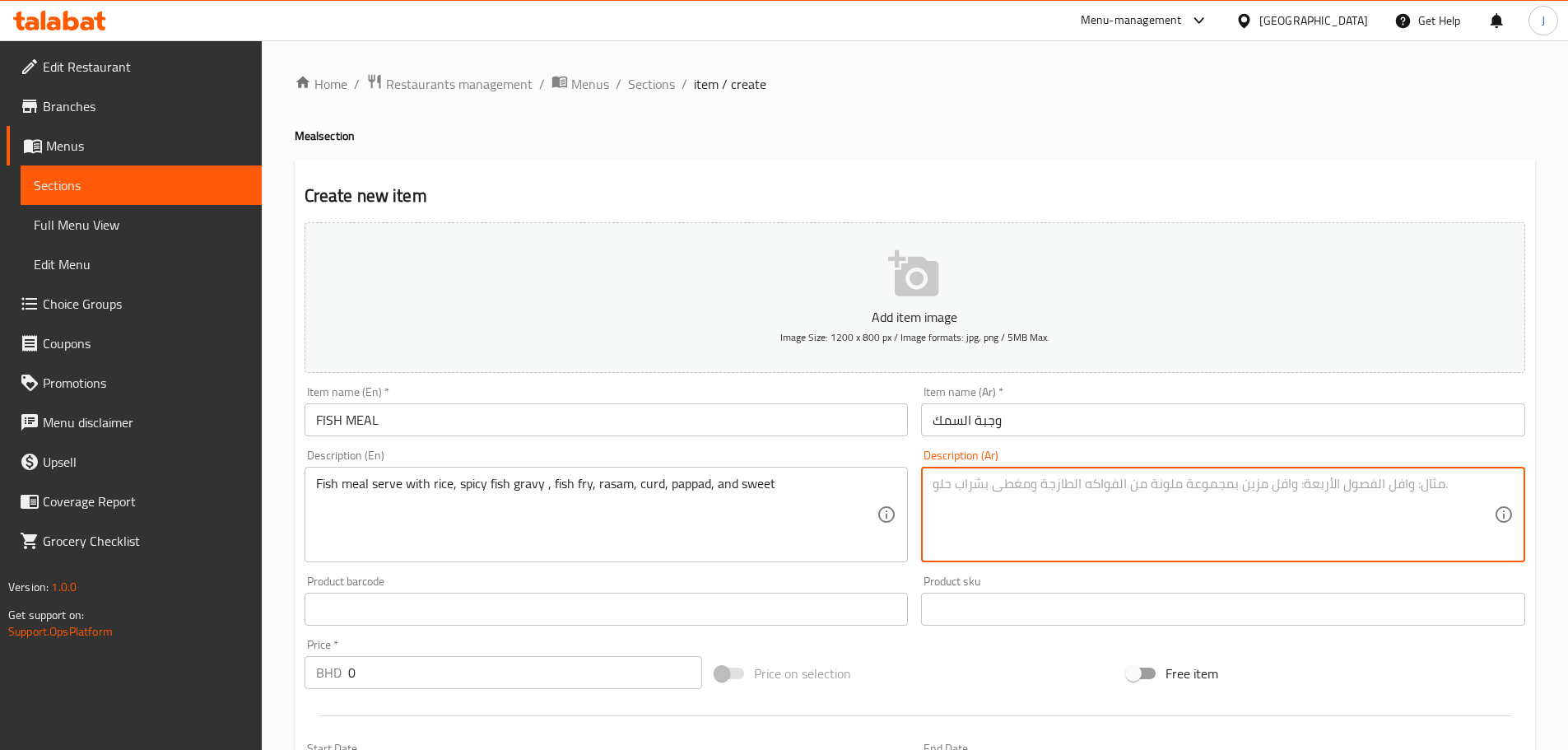
click at [1044, 496] on textarea at bounding box center [1212, 515] width 561 height 79
paste textarea "وجبة السمك تقدم مع الأرز، مرق السمك الحار، السمك المقلي، الراسام، اللبن الرائب،…"
type textarea "وجبة السمك تقدم مع الأرز، مرق السمك الحار، السمك المقلي، الراسام، اللبن الرائب،…"
click at [462, 677] on input "0" at bounding box center [526, 672] width 355 height 33
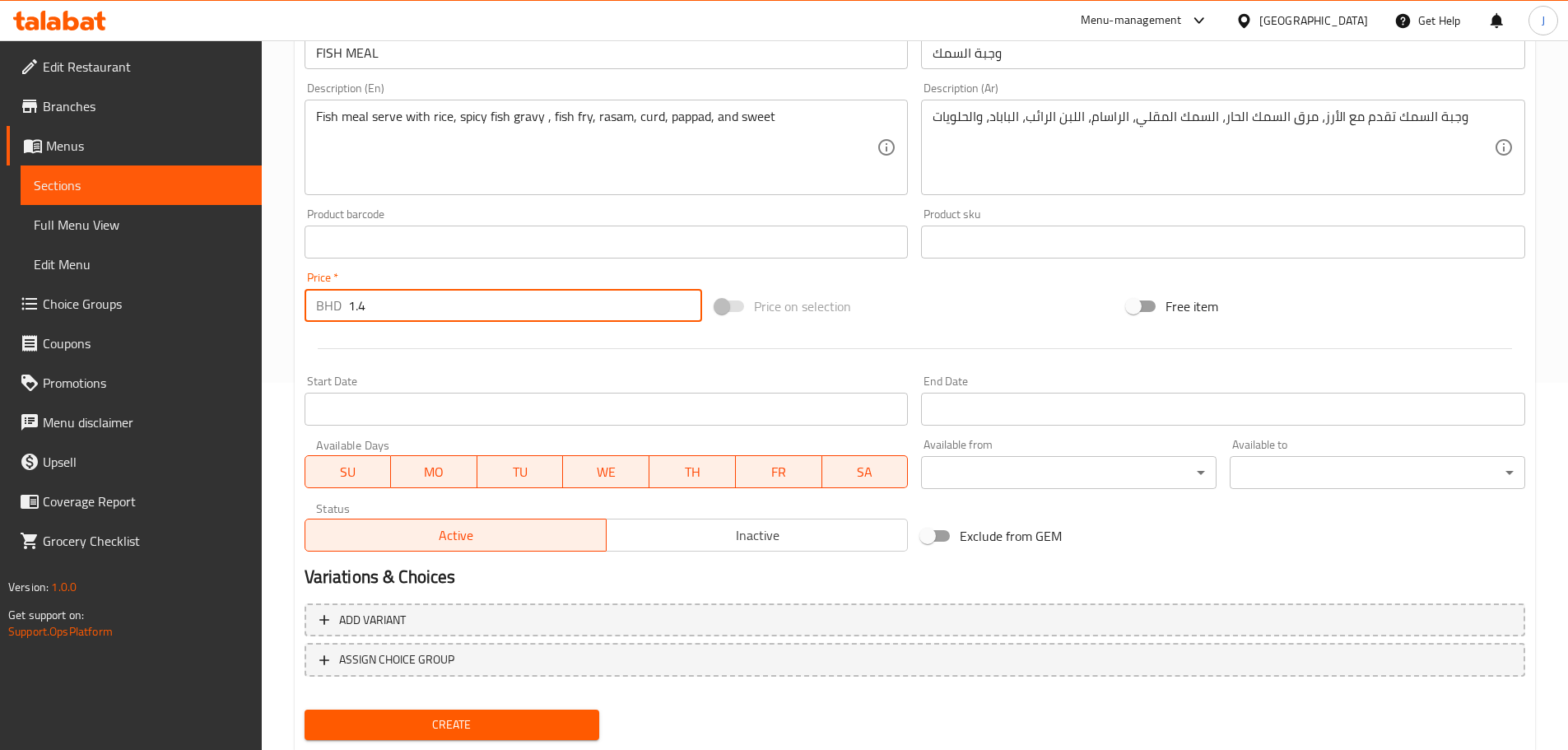
scroll to position [413, 0]
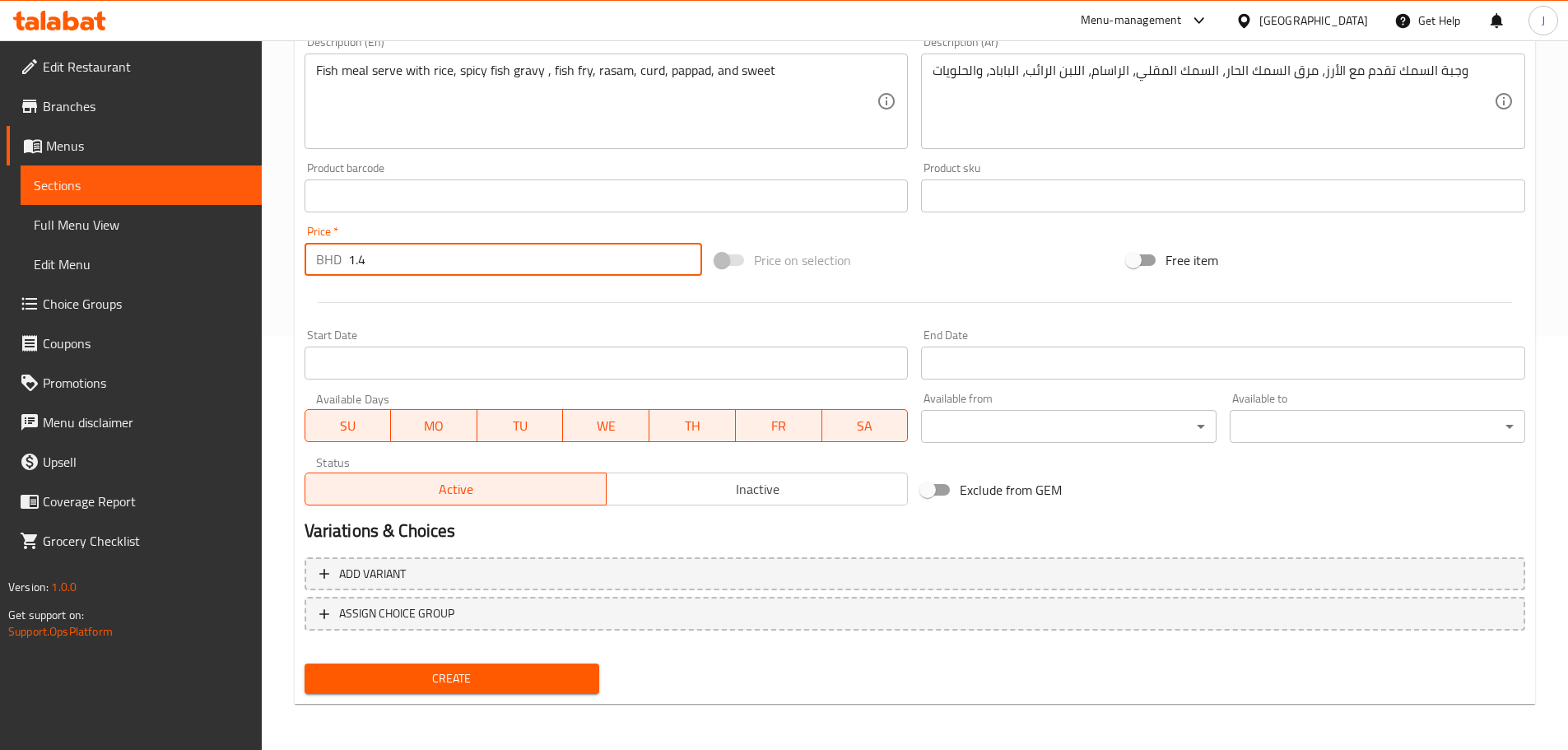
type input "1.4"
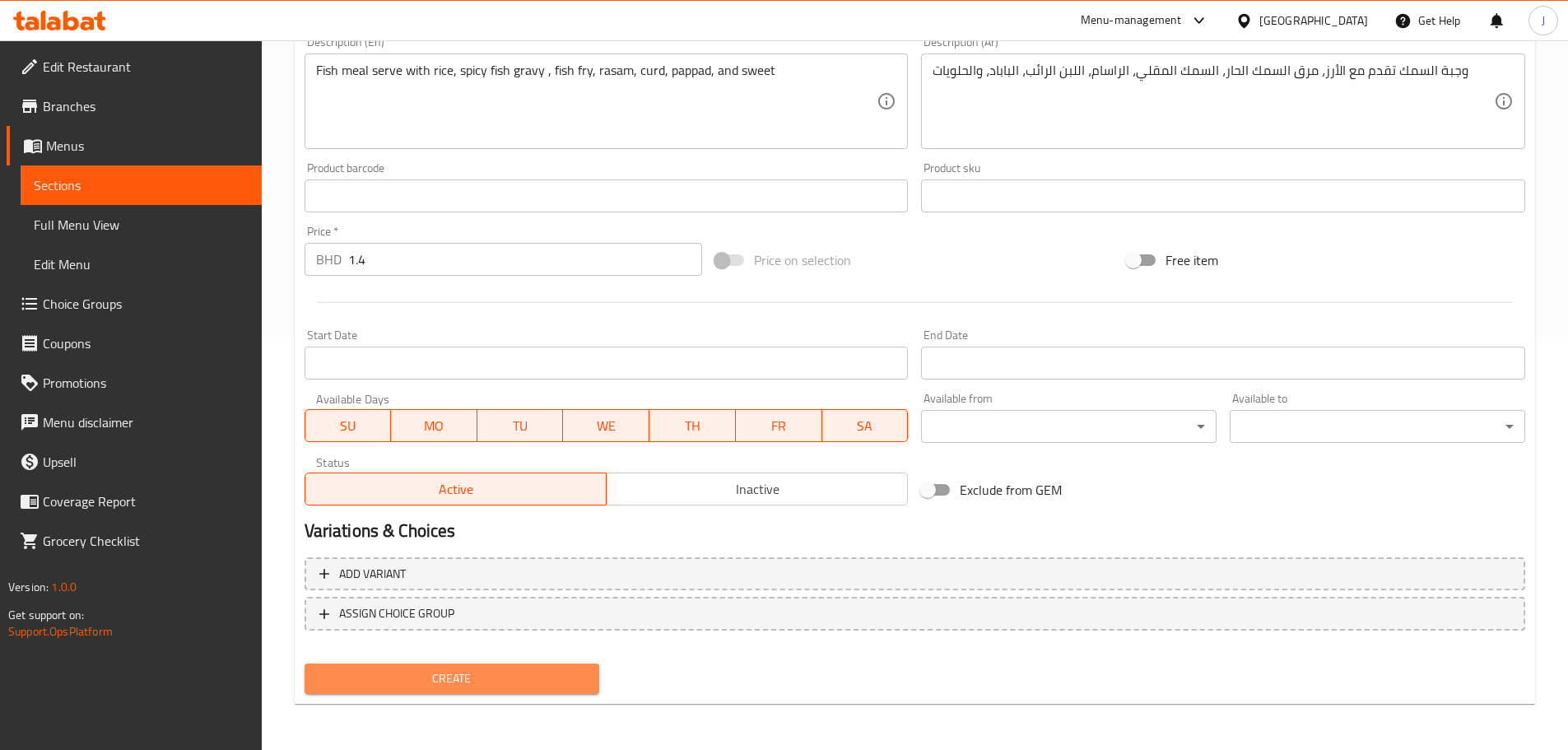
click at [434, 676] on span "Create" at bounding box center [452, 678] width 269 height 20
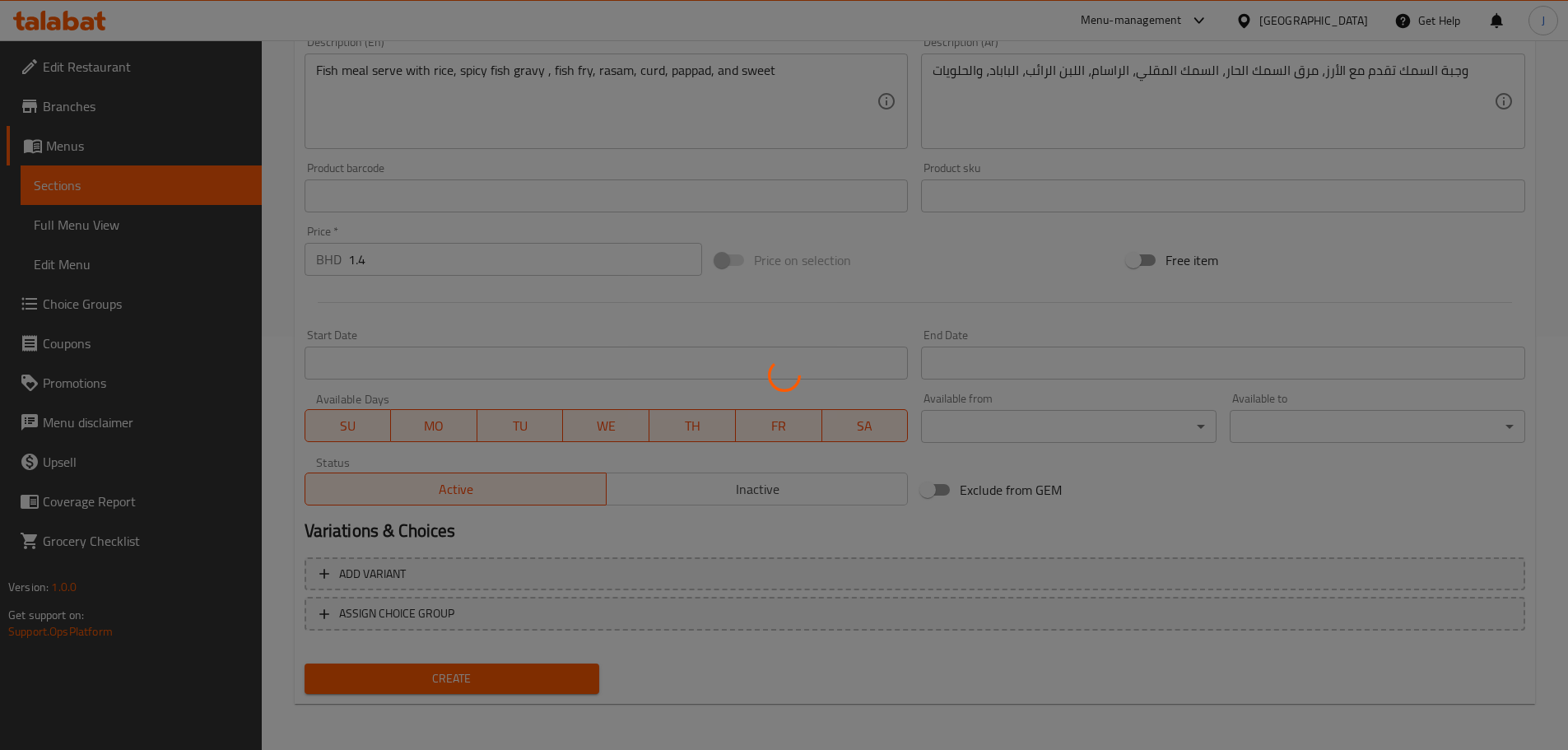
type input "0"
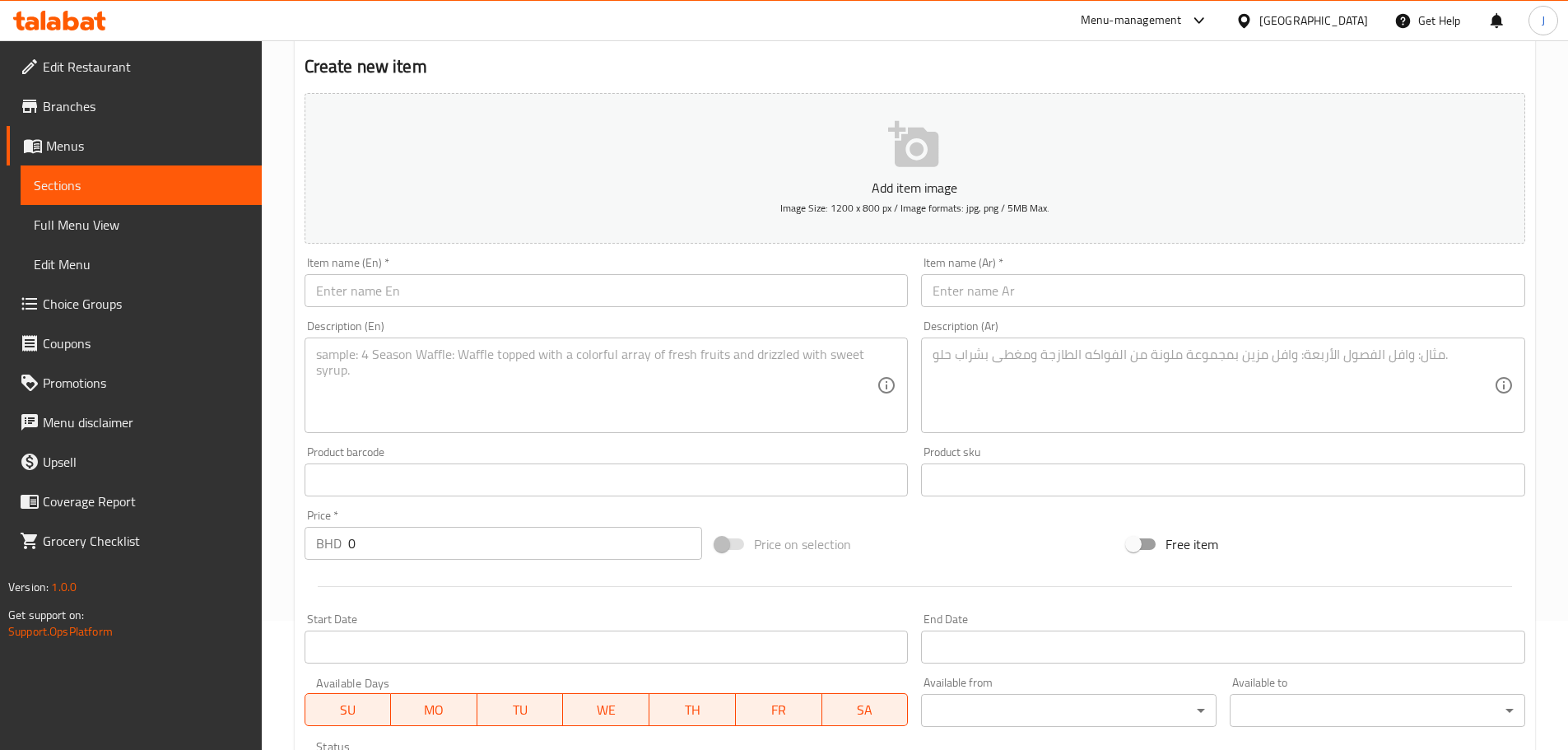
scroll to position [0, 0]
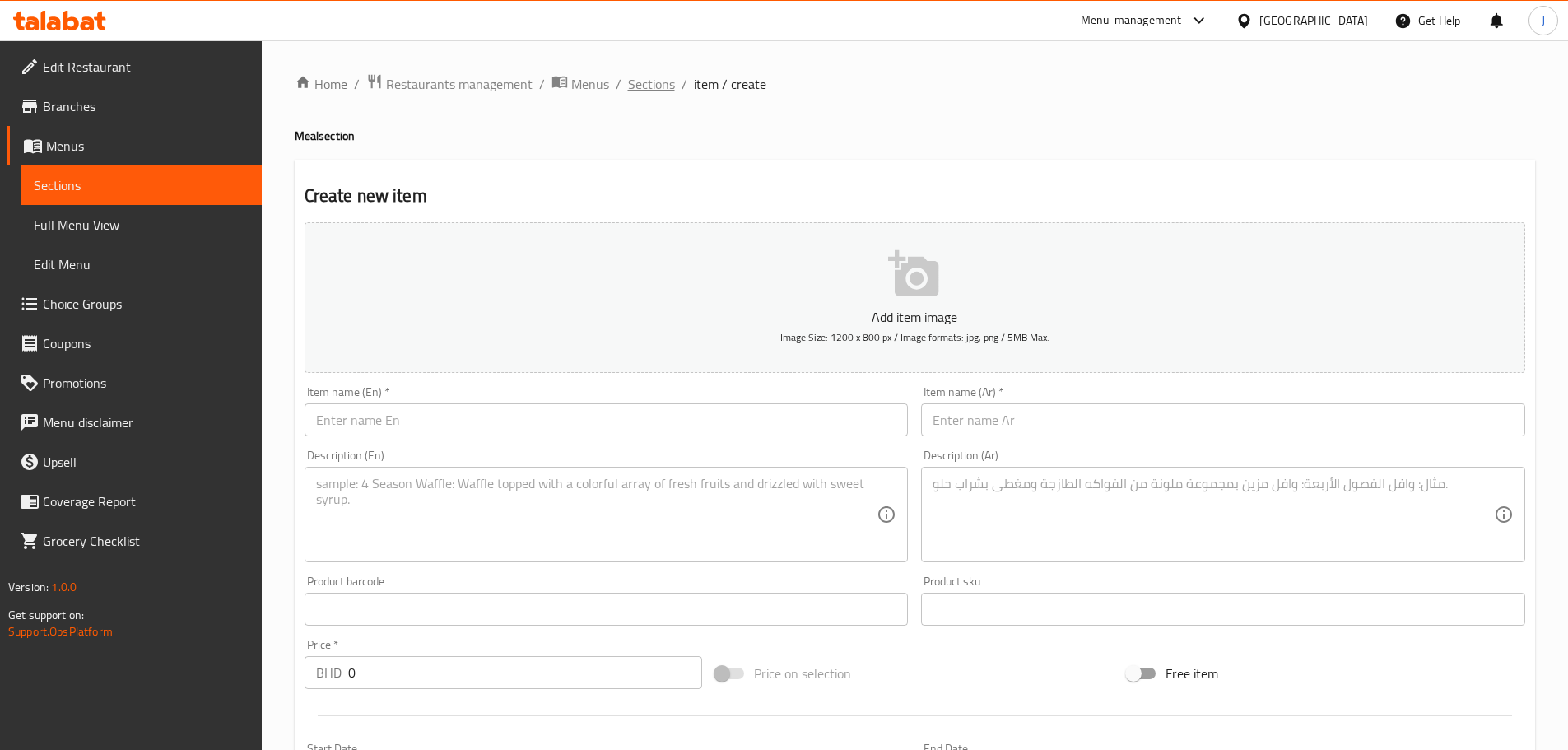
click at [653, 94] on span "Sections" at bounding box center [651, 83] width 47 height 20
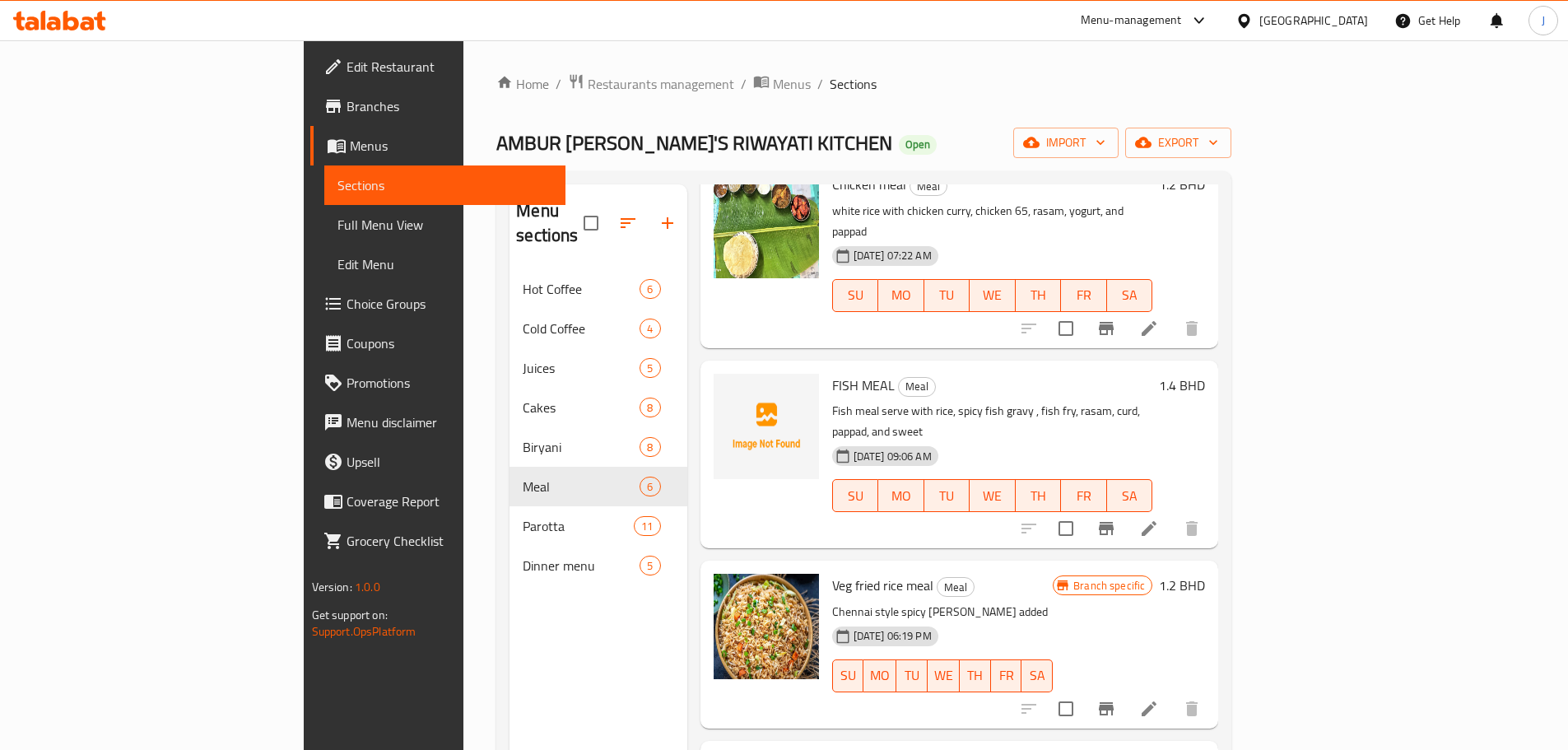
scroll to position [288, 0]
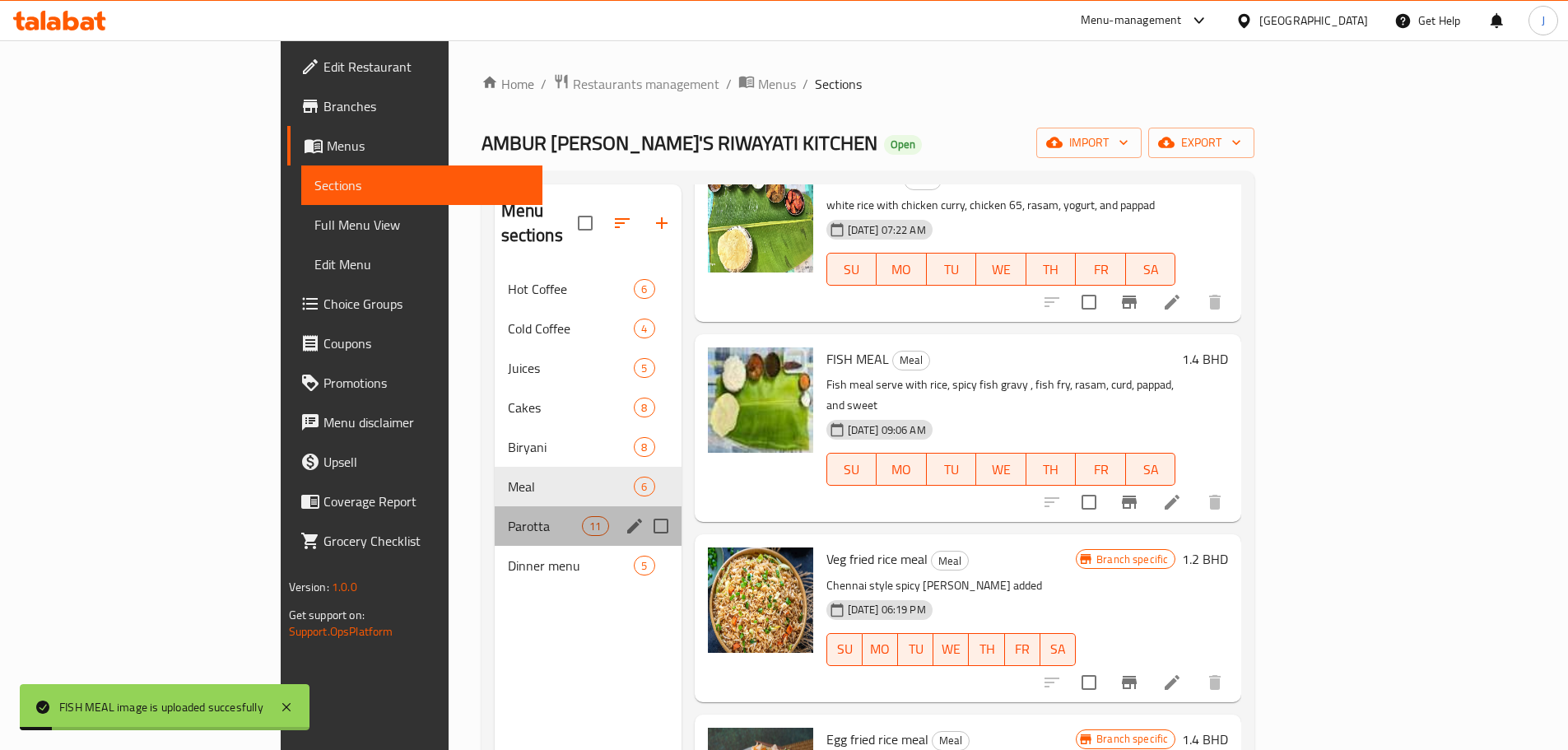
click at [495, 514] on div "Parotta 11" at bounding box center [588, 526] width 187 height 39
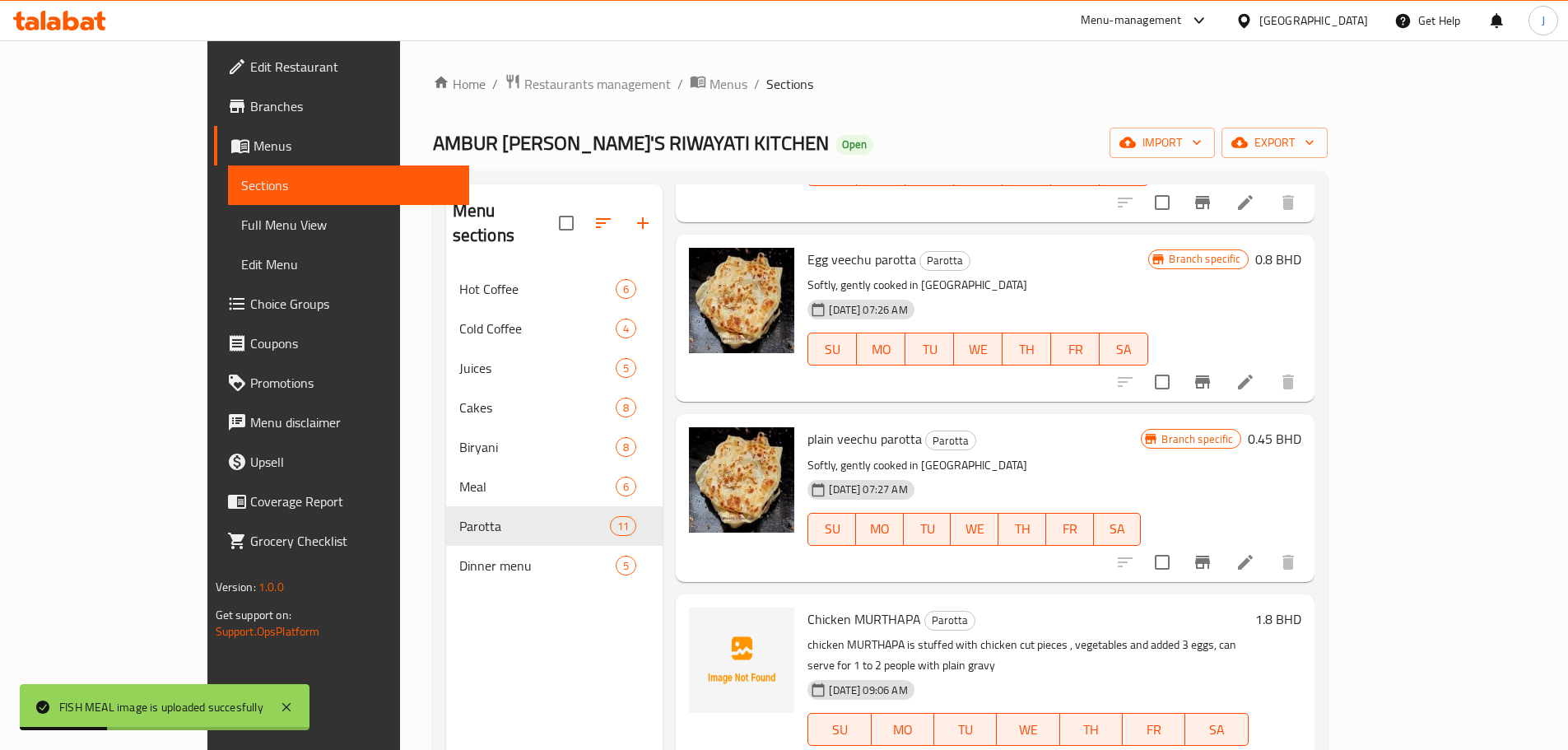
scroll to position [864, 0]
